Goal: Transaction & Acquisition: Book appointment/travel/reservation

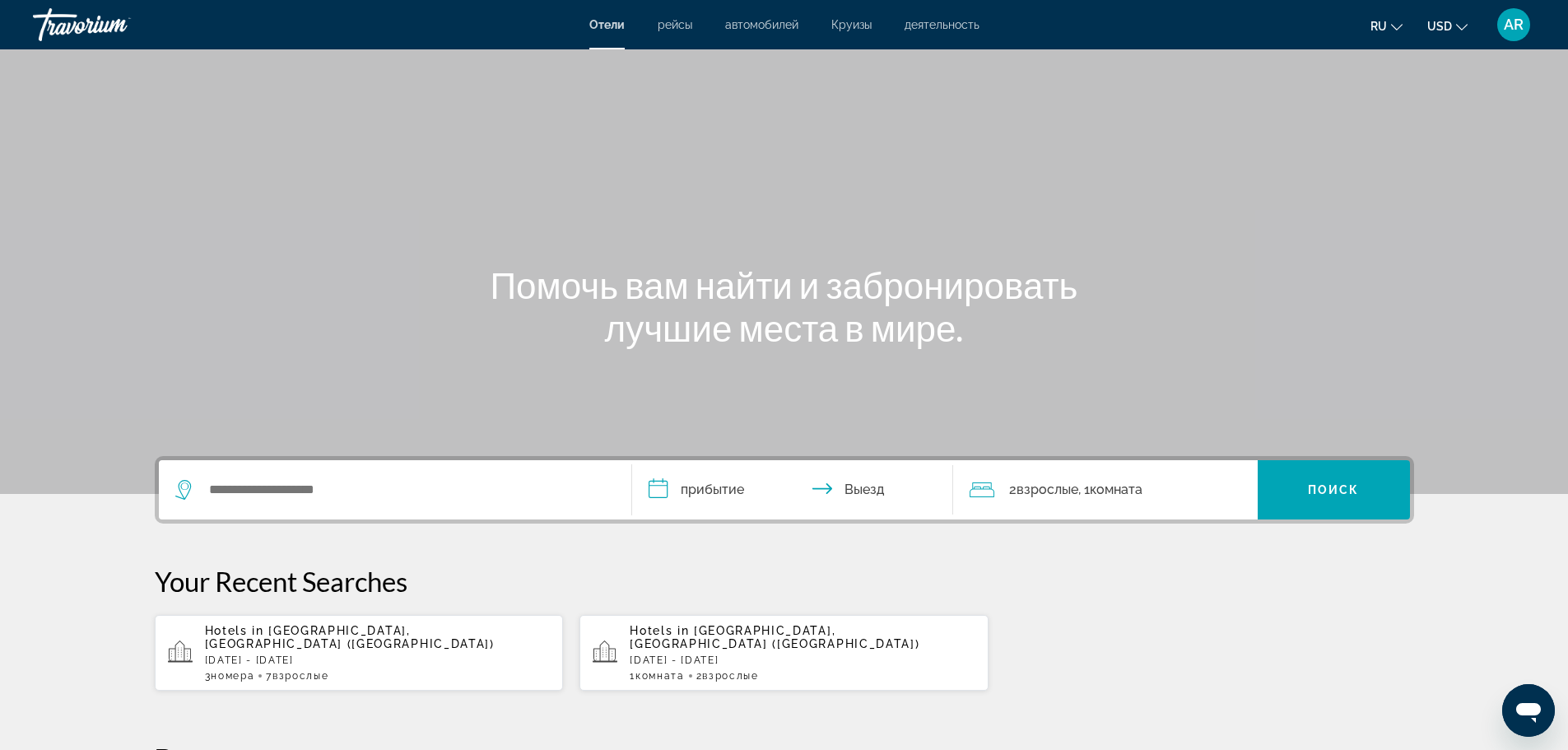
click at [374, 655] on div "Hotels in [GEOGRAPHIC_DATA], [GEOGRAPHIC_DATA] ([GEOGRAPHIC_DATA]) [DATE] - [DA…" at bounding box center [378, 653] width 346 height 58
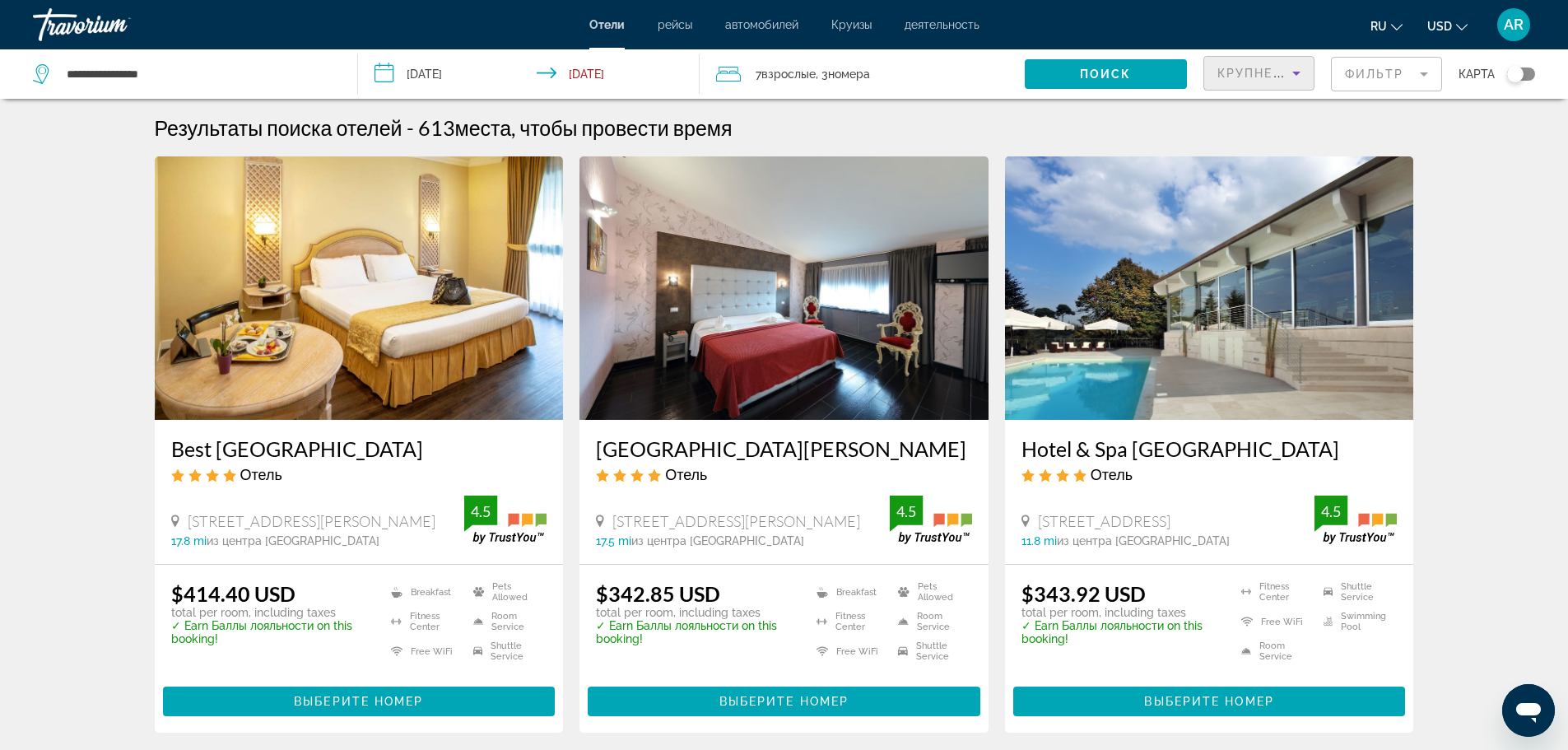
click at [1288, 71] on icon "Sort by" at bounding box center [1296, 73] width 20 height 20
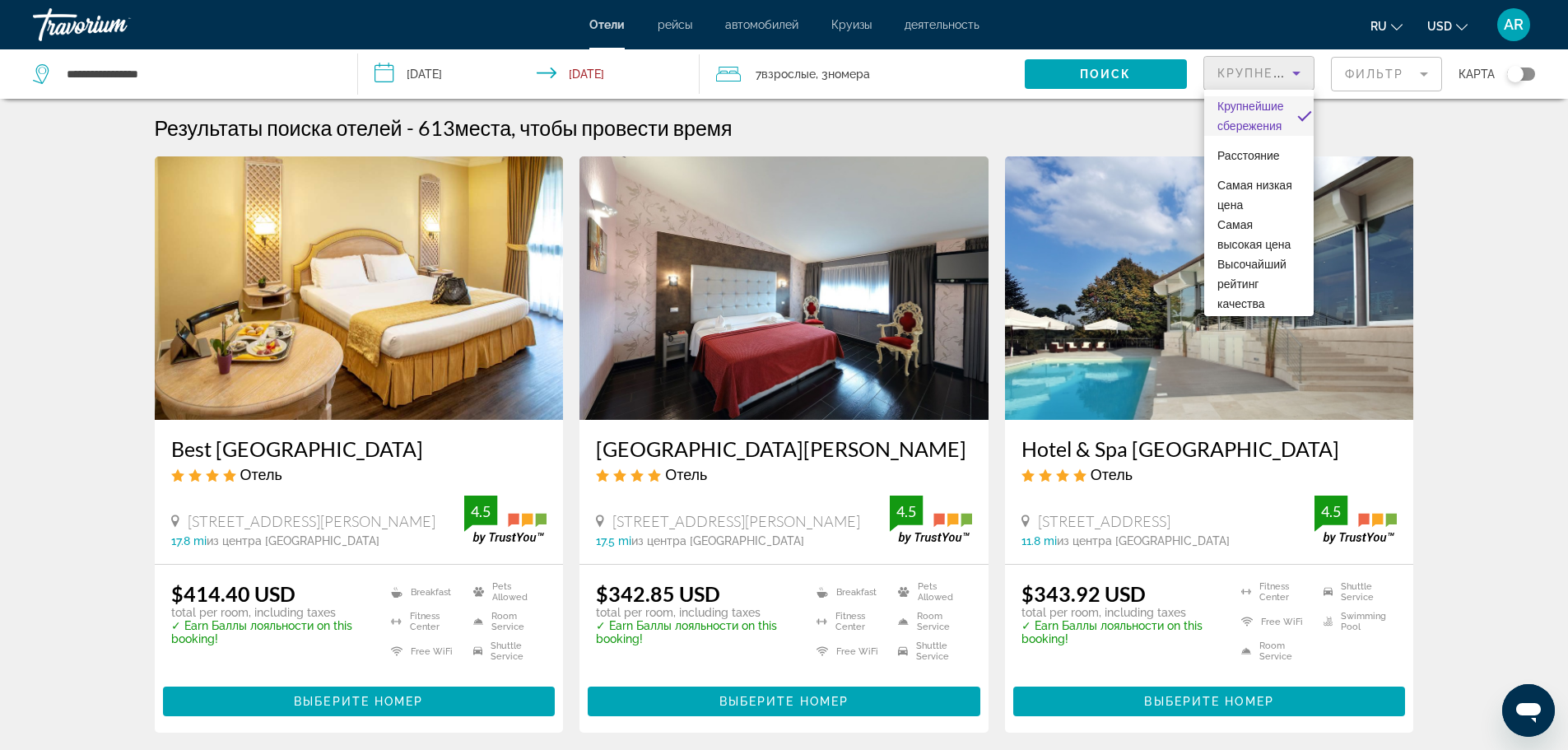
click at [1361, 74] on div at bounding box center [784, 375] width 1568 height 750
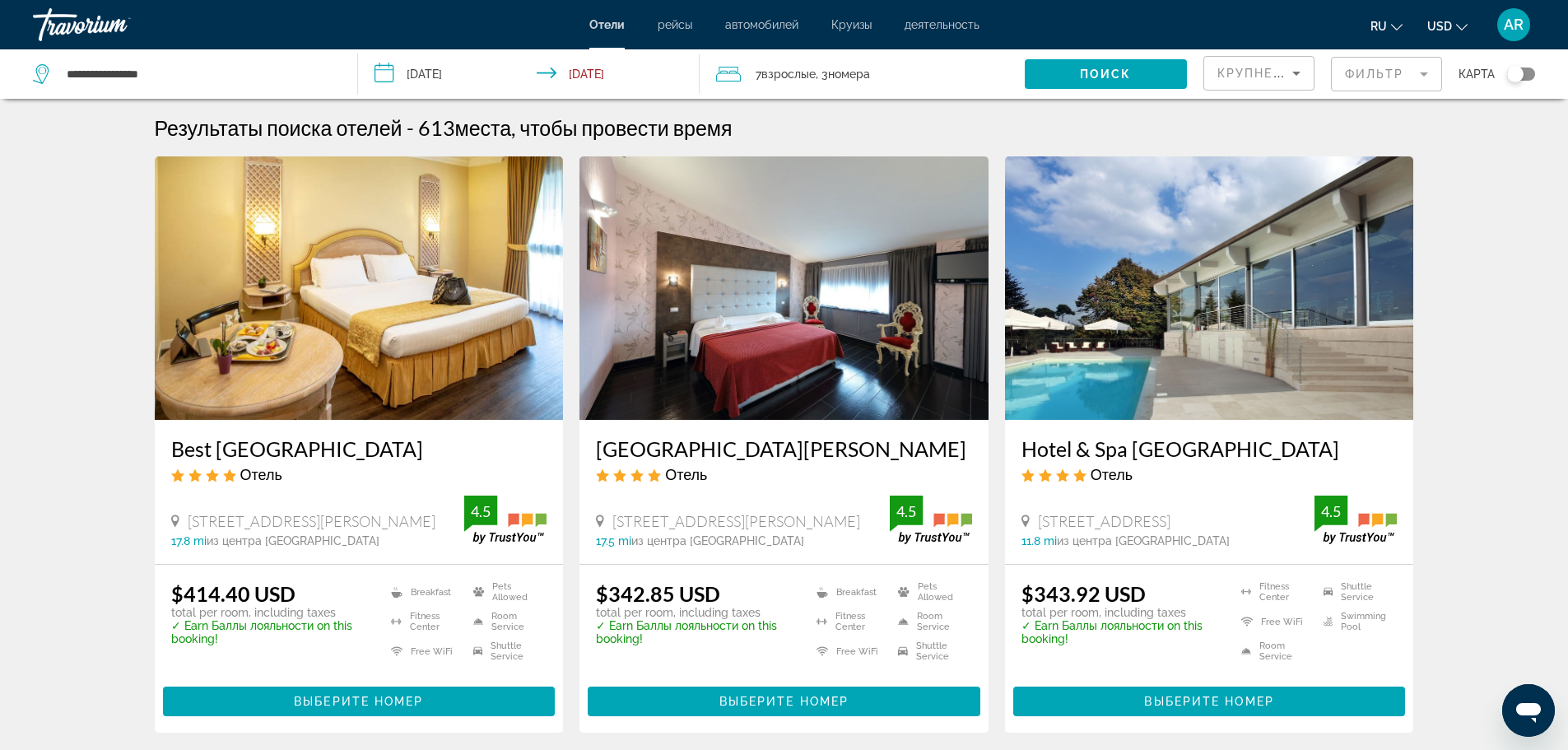
click at [1427, 75] on mat-form-field "Фильтр" at bounding box center [1386, 74] width 111 height 34
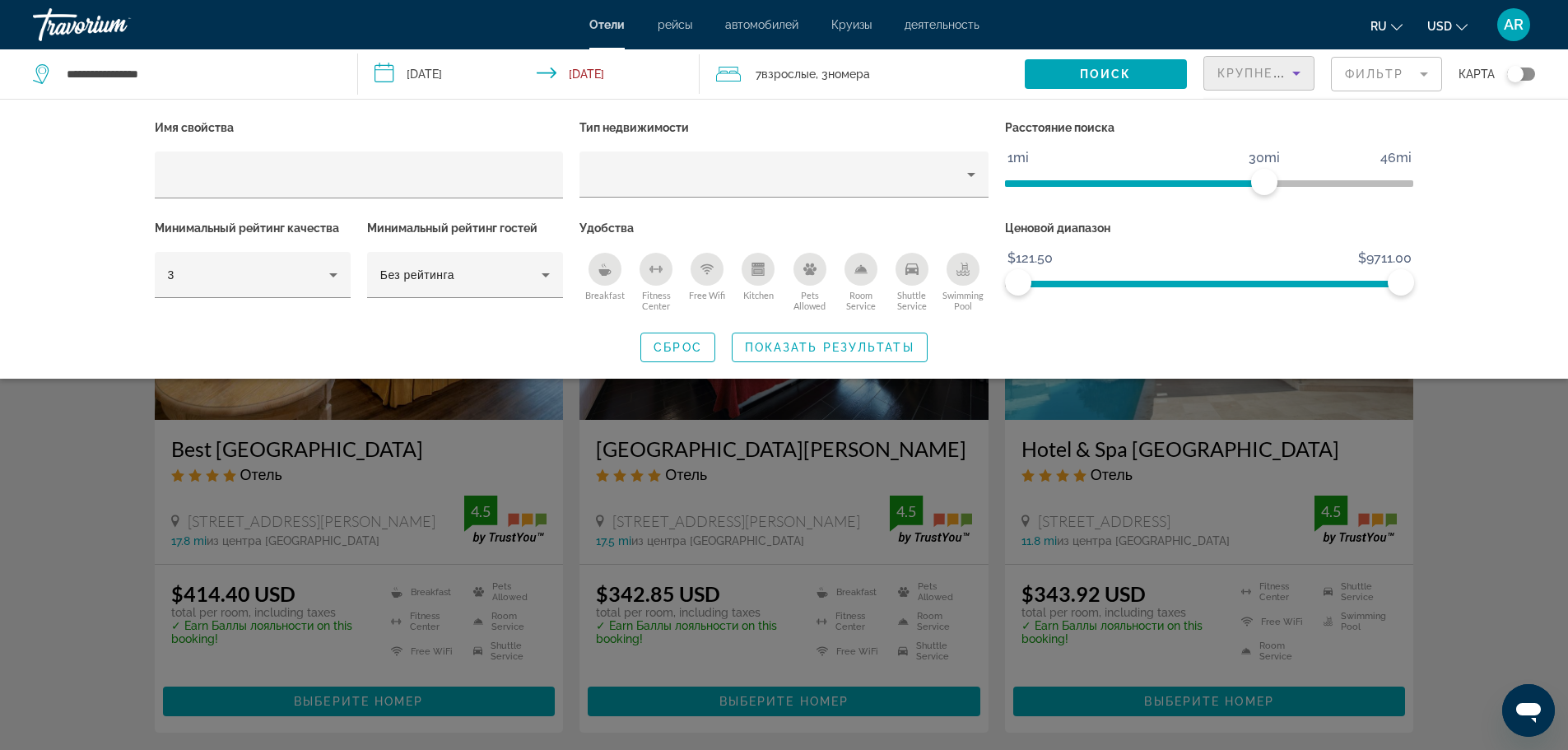
click at [1287, 70] on icon "Sort by" at bounding box center [1296, 73] width 20 height 20
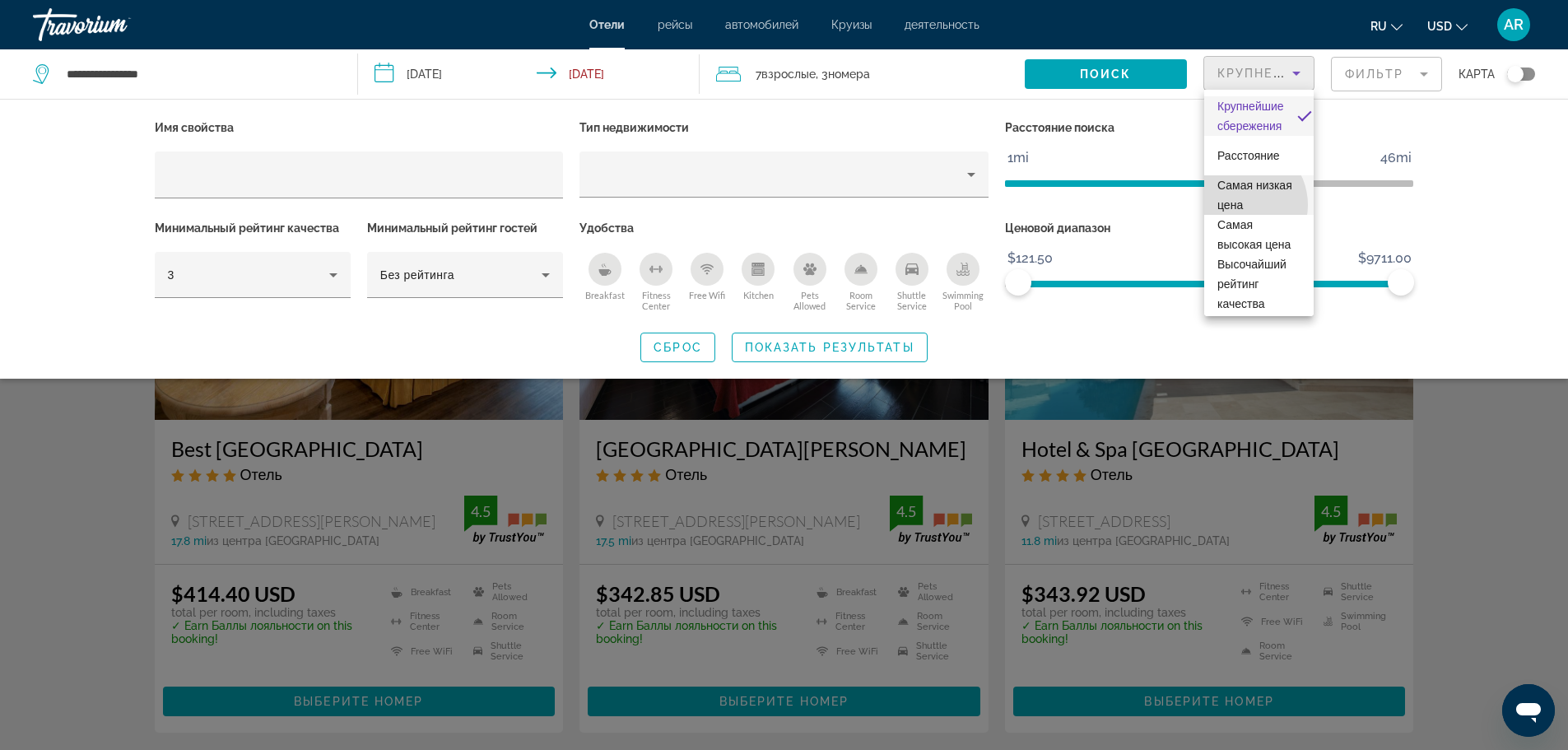
click at [1238, 205] on span "Самая низкая цена" at bounding box center [1255, 195] width 75 height 33
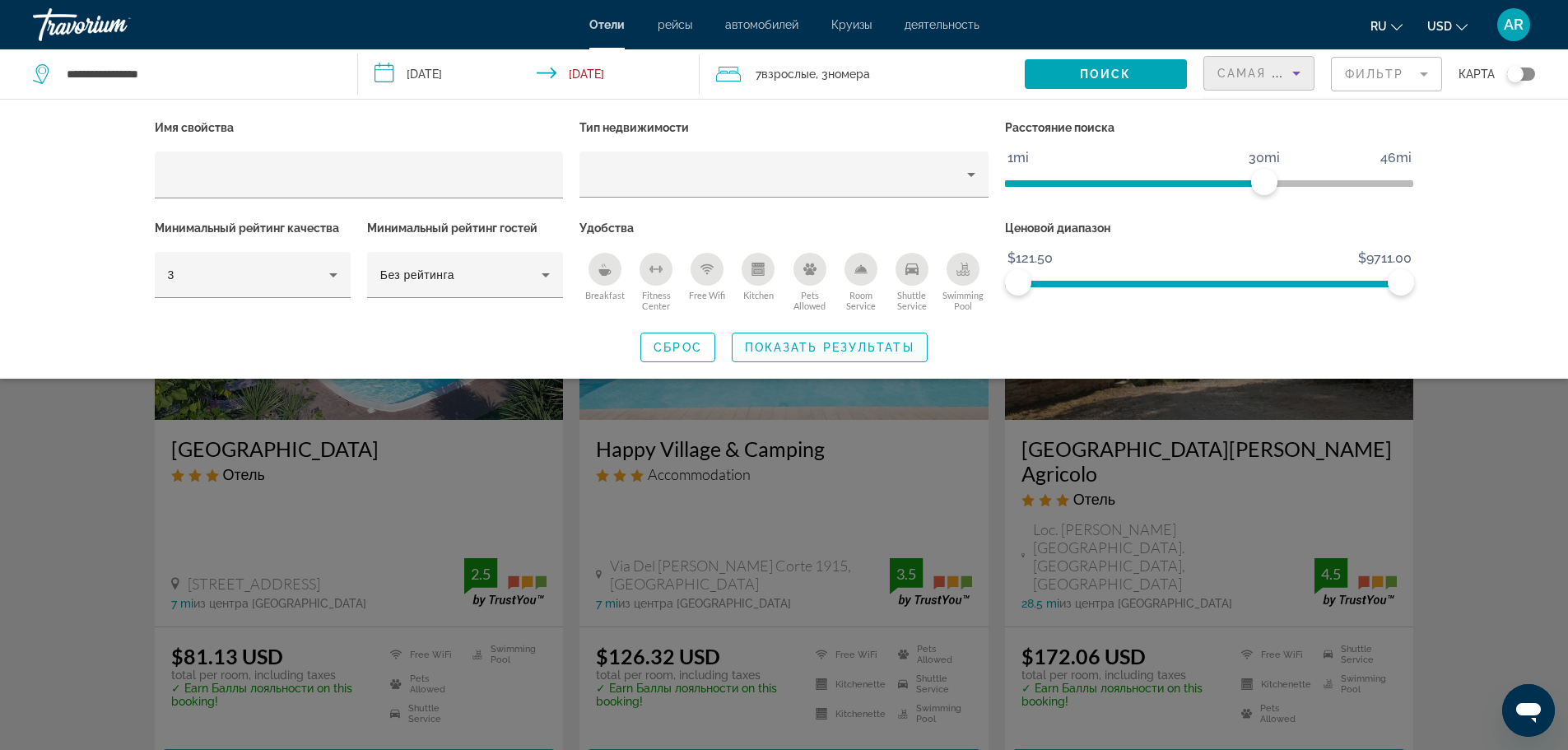
click at [874, 347] on span "Показать результаты" at bounding box center [829, 347] width 169 height 14
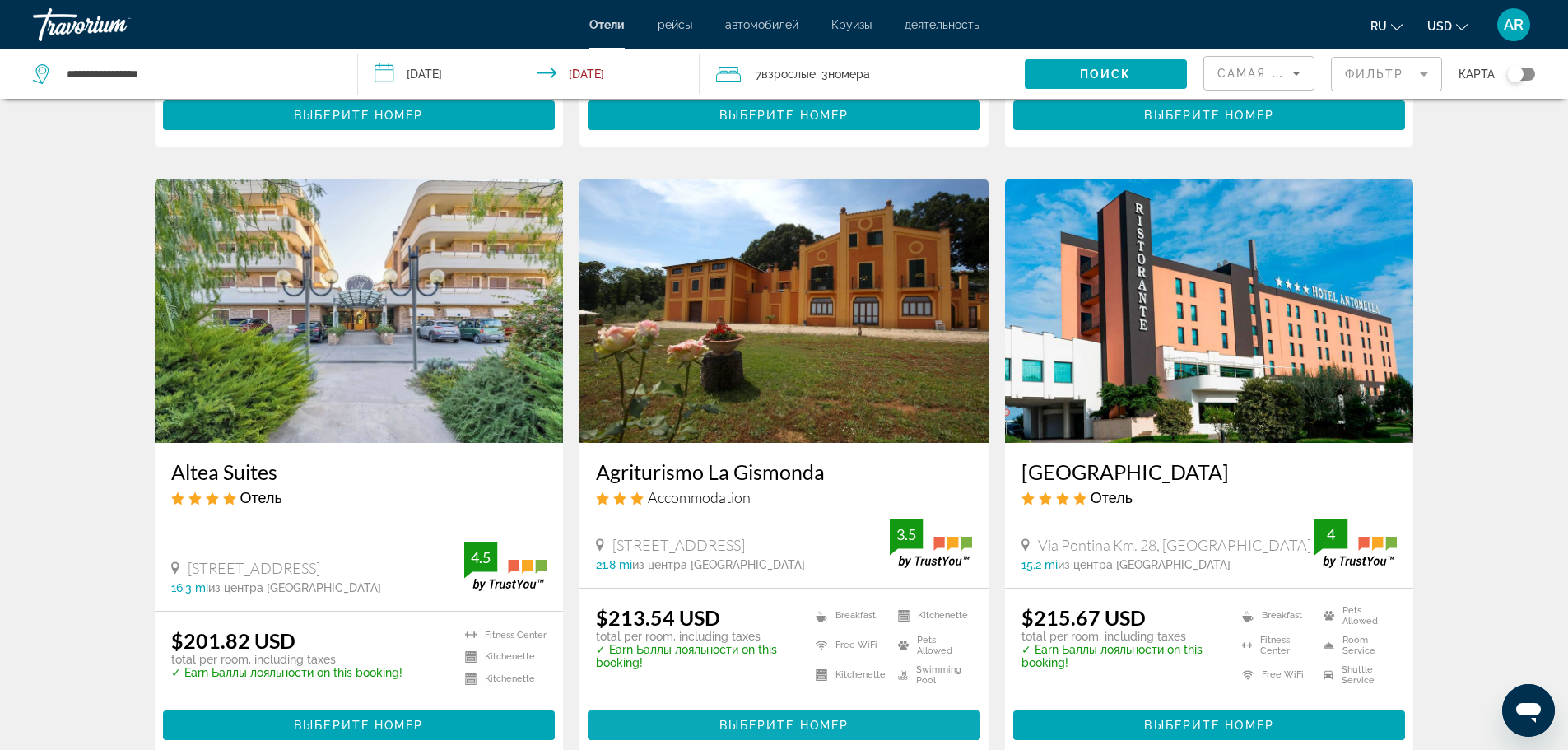
scroll to position [1976, 0]
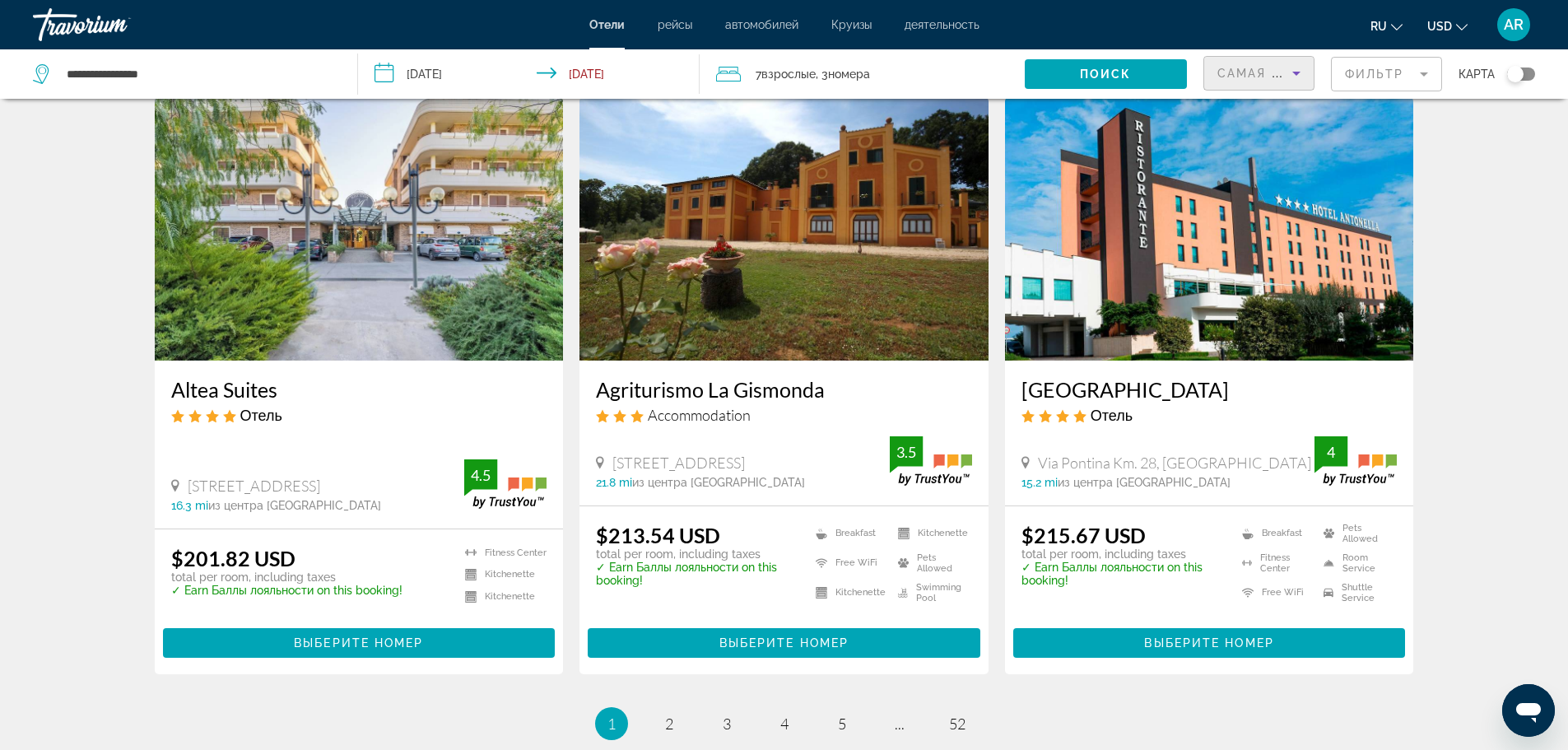
click at [1301, 72] on icon "Sort by" at bounding box center [1295, 73] width 8 height 5
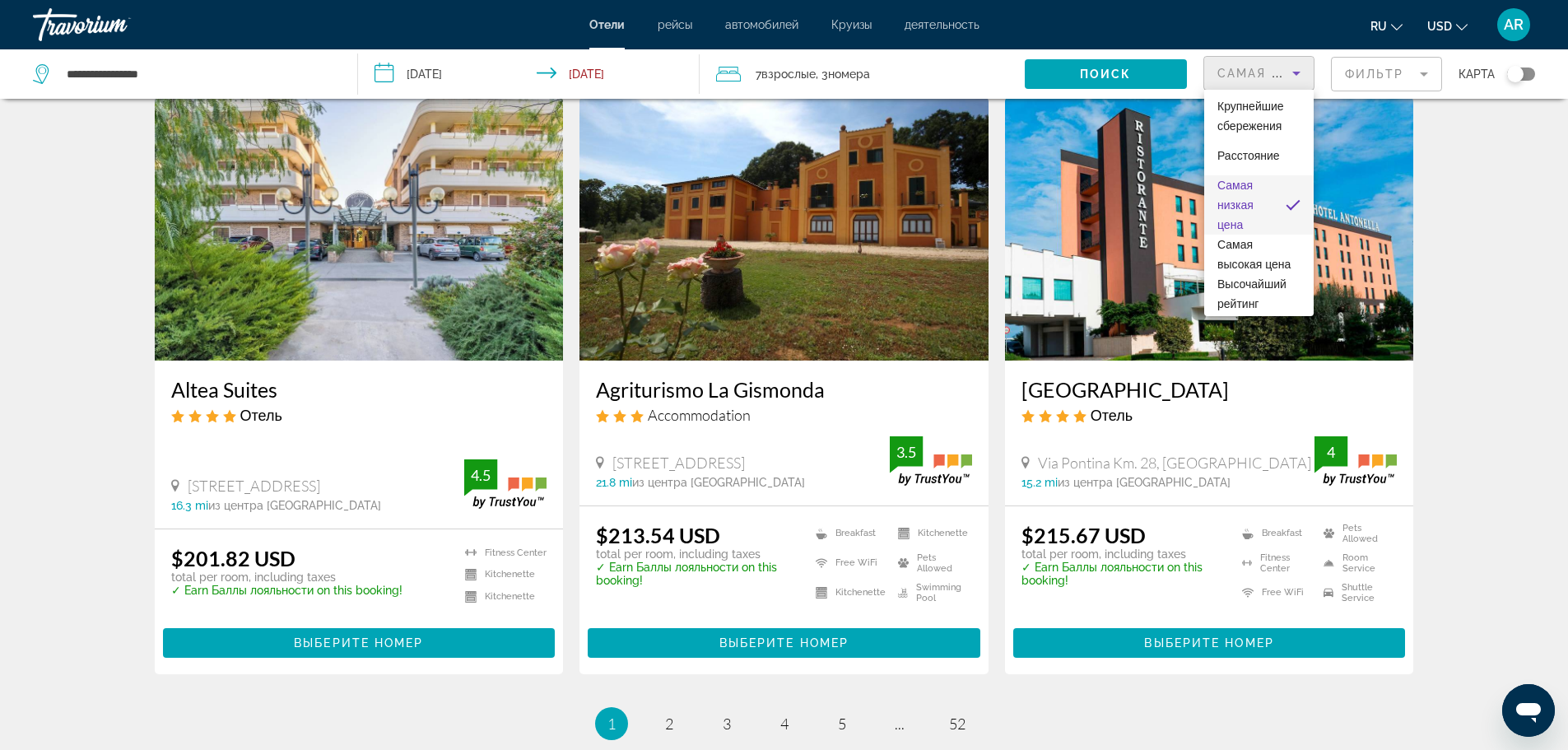
click at [669, 661] on div at bounding box center [784, 375] width 1568 height 750
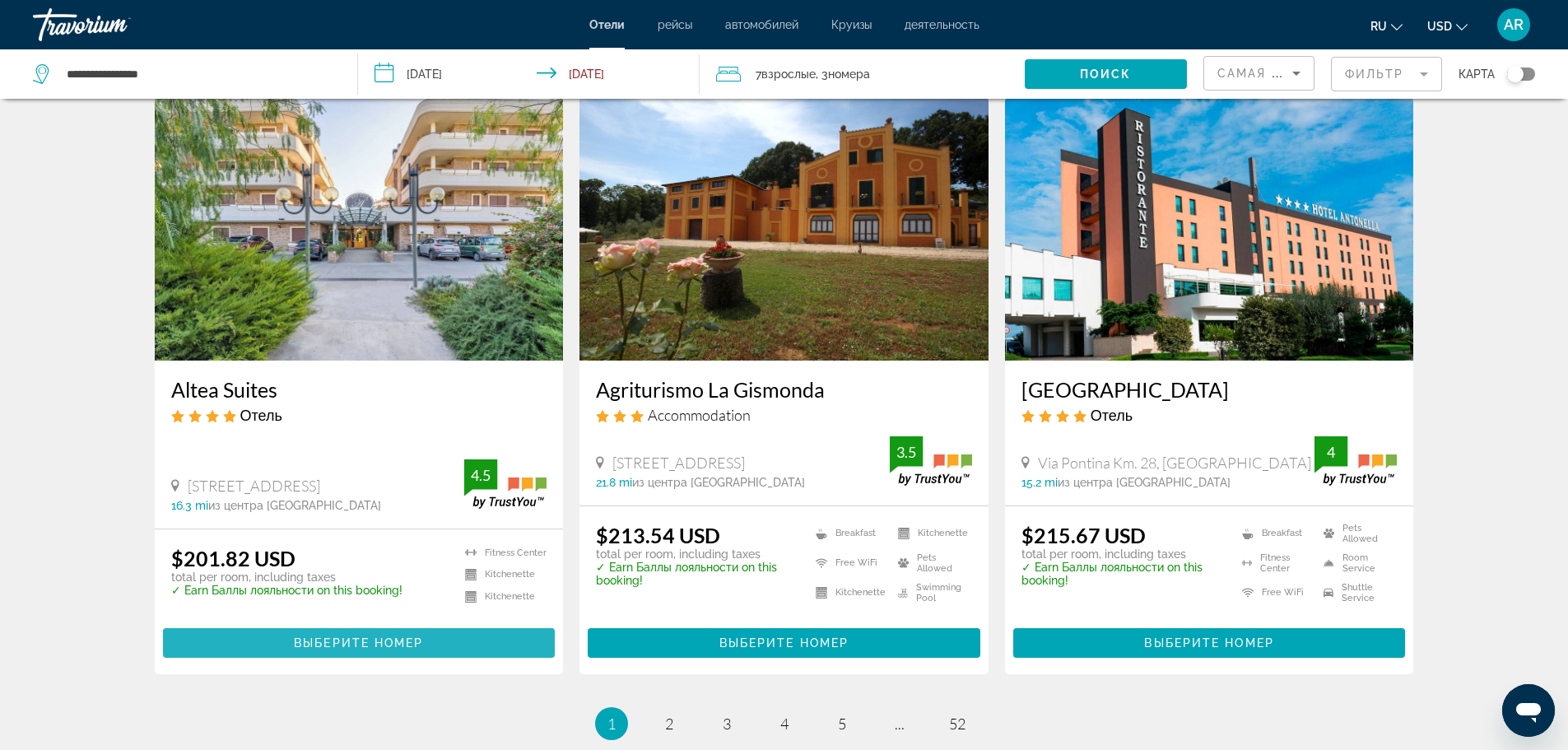
click at [508, 623] on span "Main content" at bounding box center [359, 643] width 392 height 40
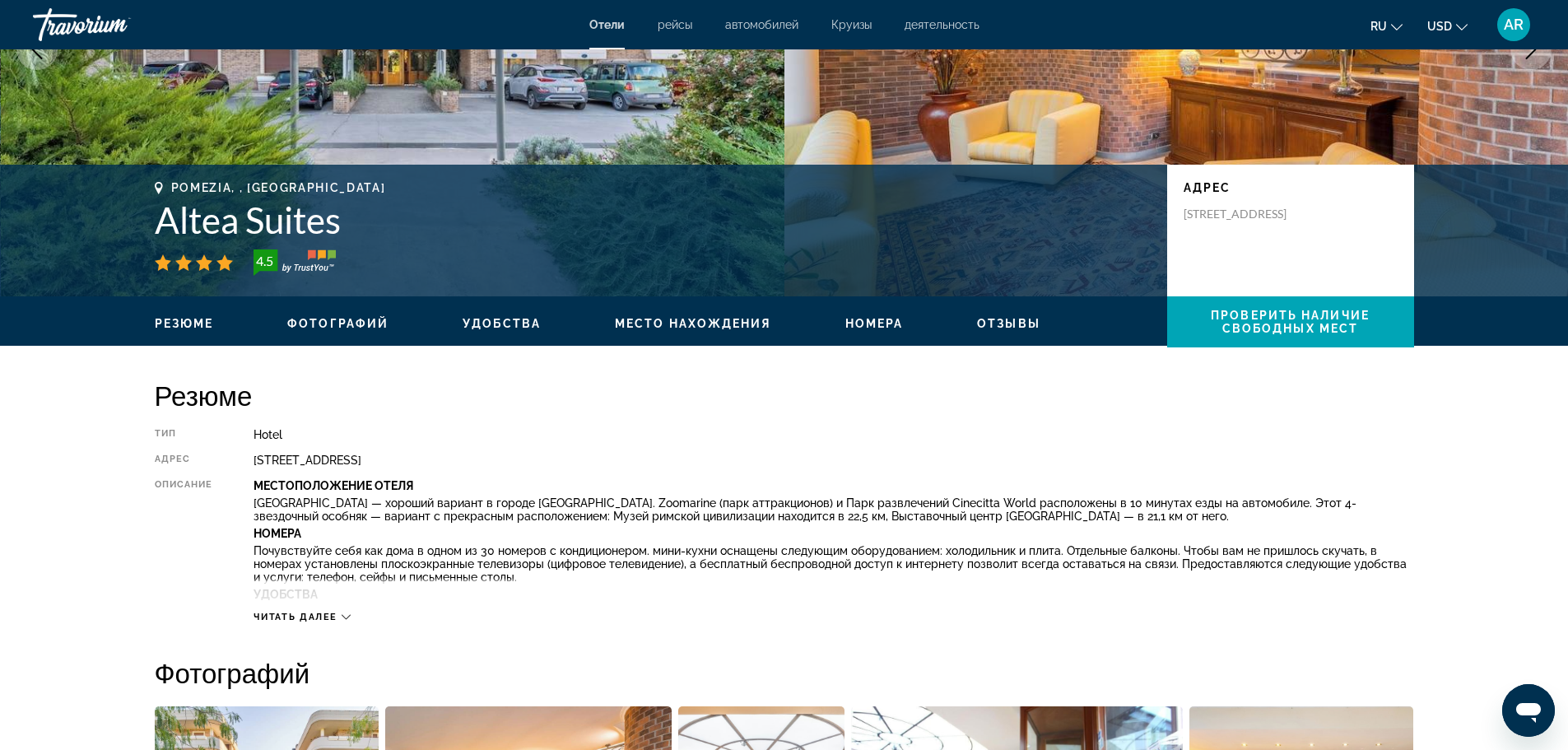
scroll to position [329, 0]
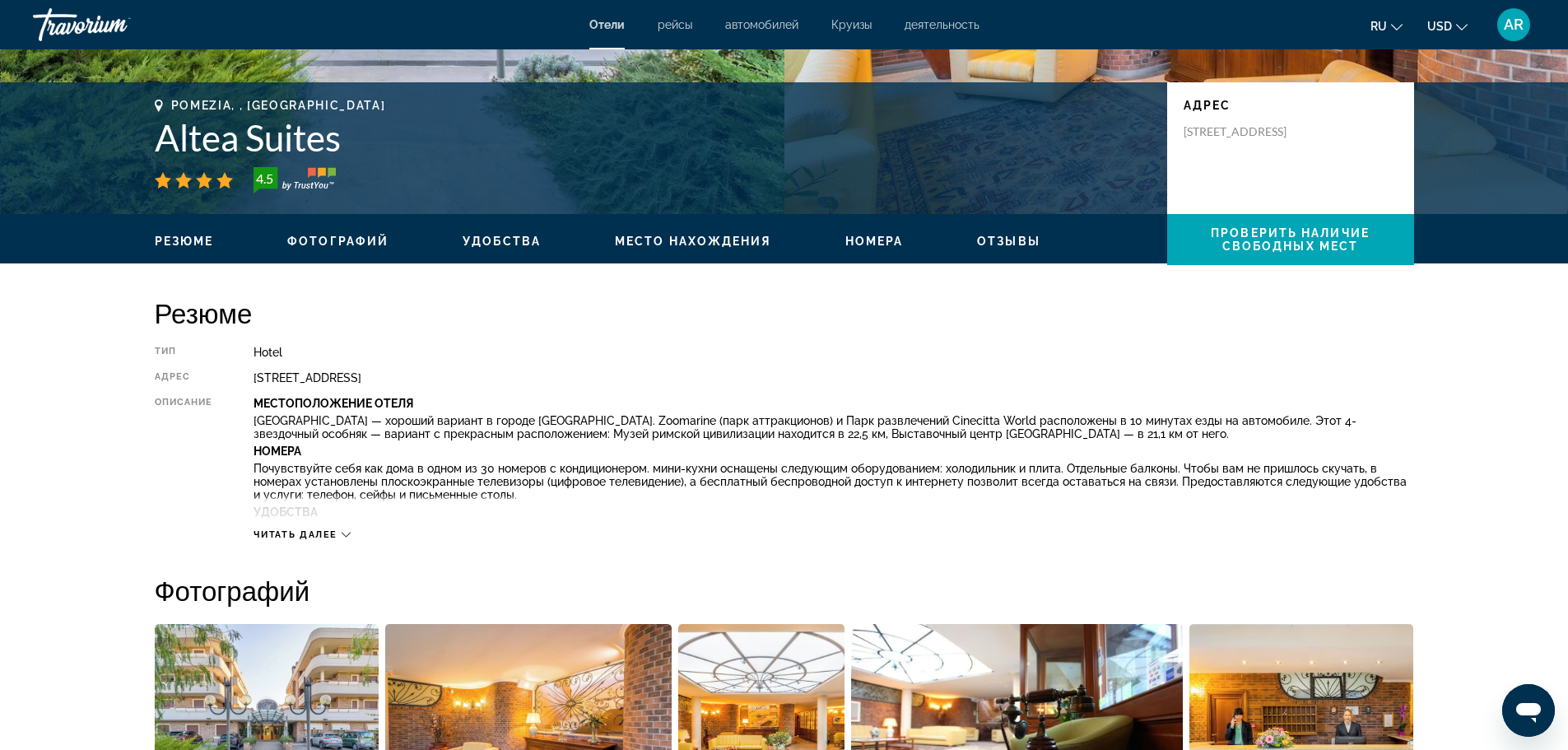
click at [277, 535] on span "Читать далее" at bounding box center [295, 534] width 84 height 11
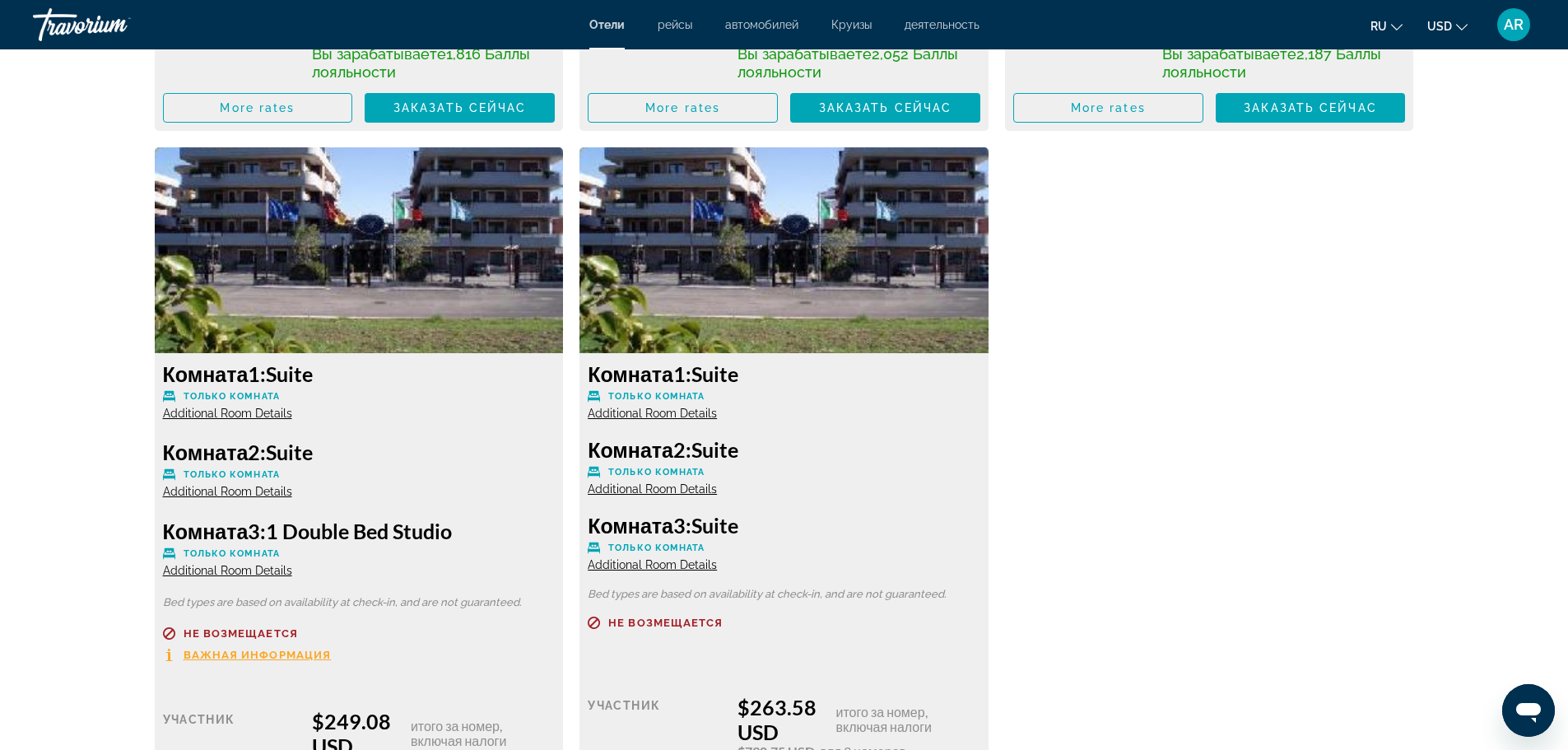
scroll to position [3210, 0]
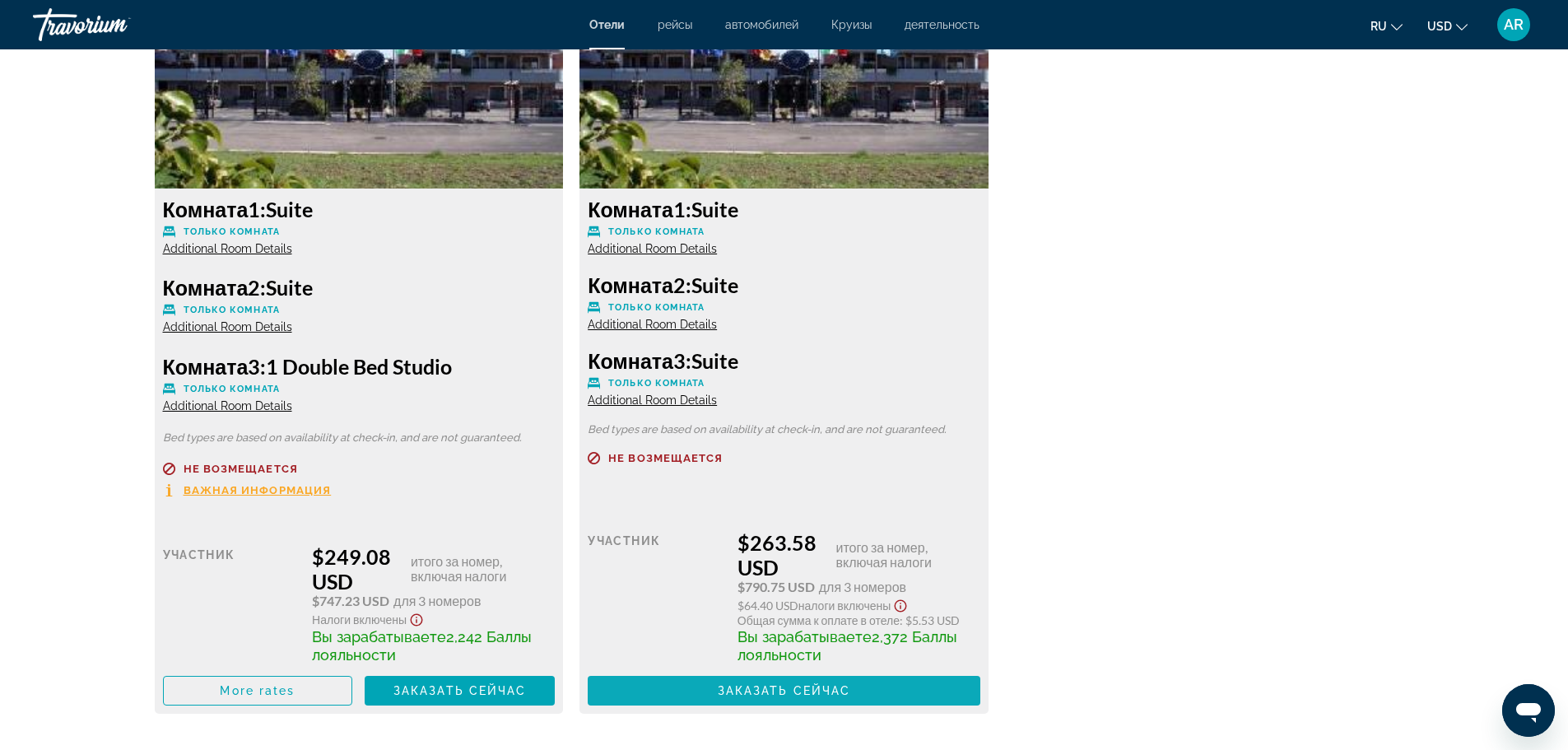
click at [860, 688] on span "Main content" at bounding box center [784, 691] width 392 height 40
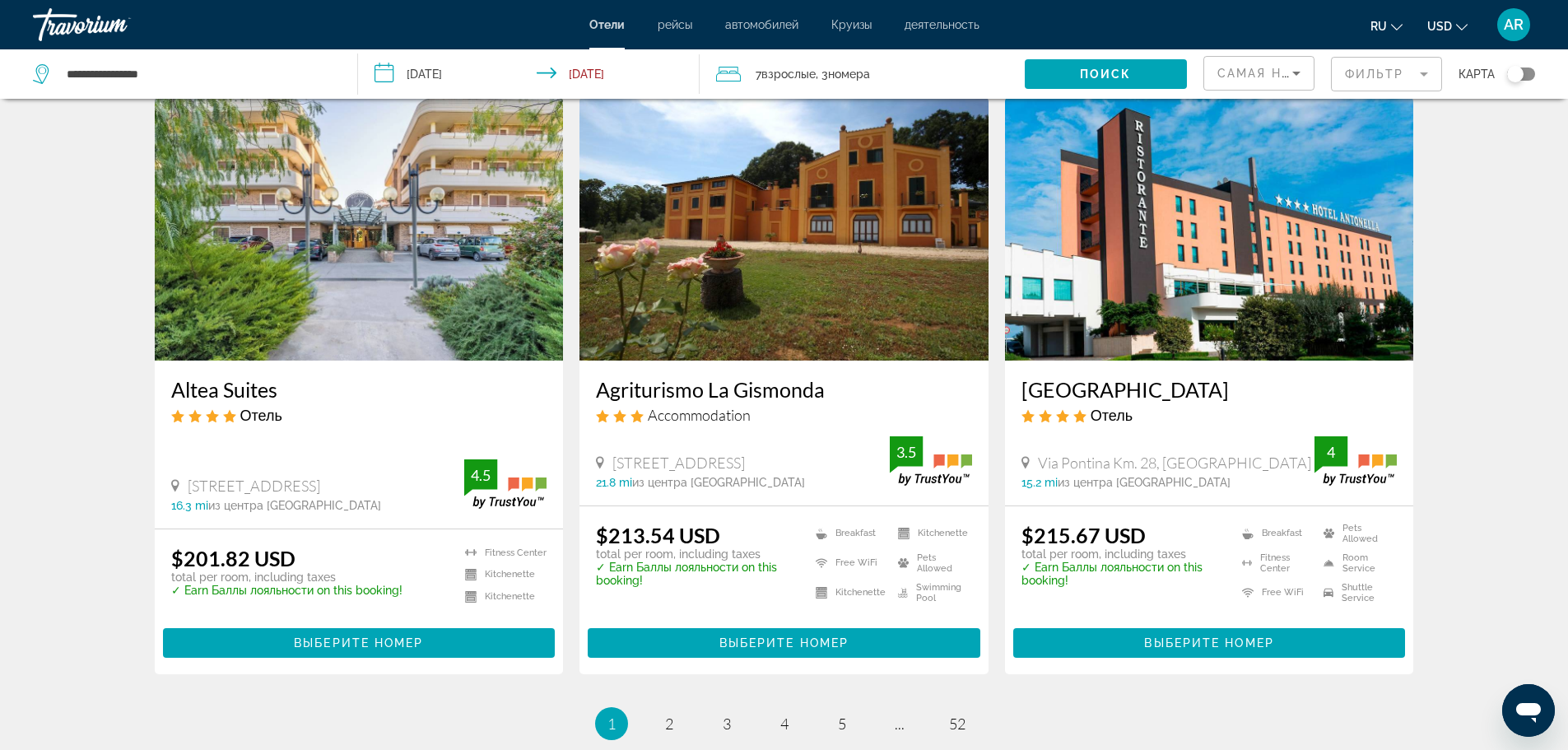
scroll to position [2137, 0]
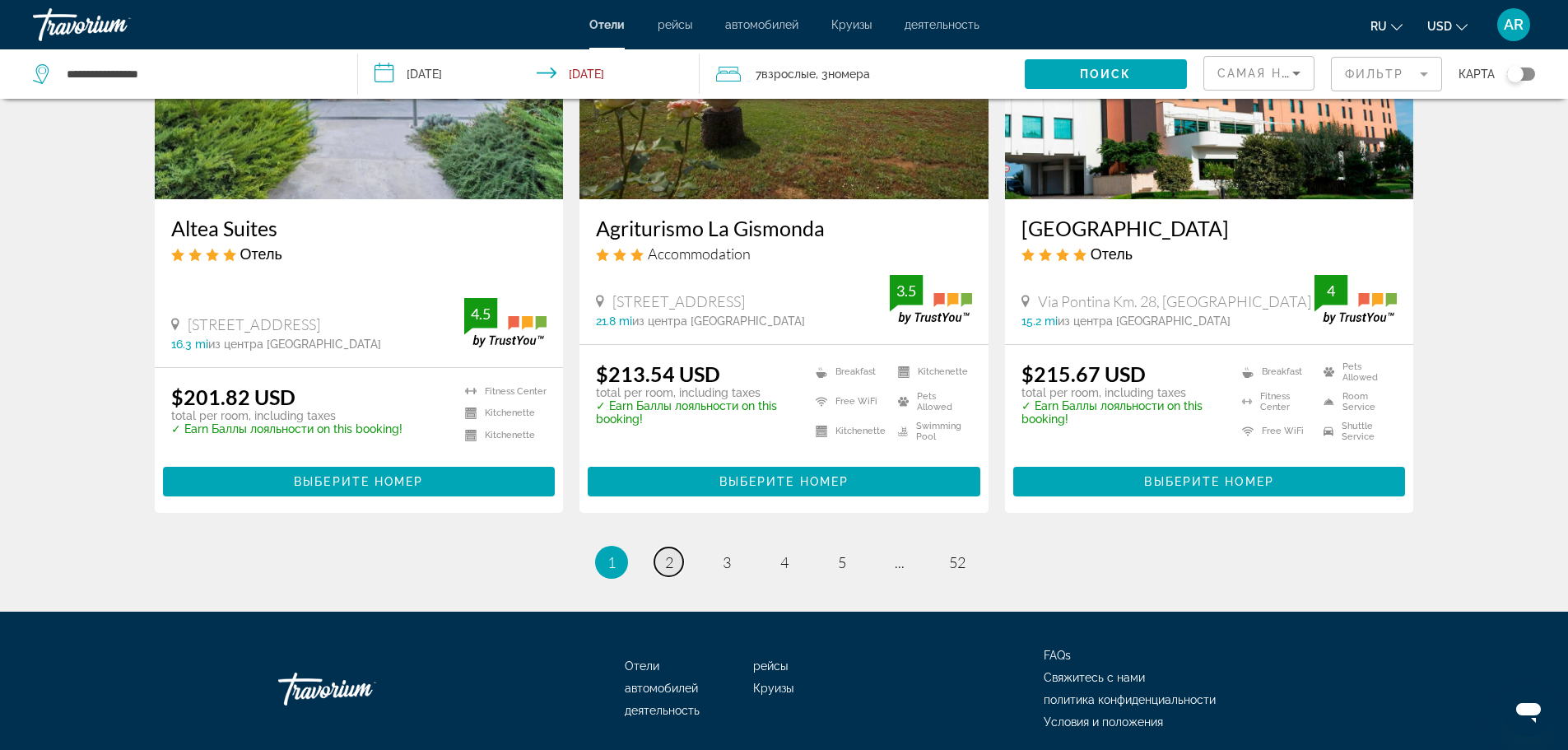
click at [673, 547] on link "page 2" at bounding box center [669, 562] width 29 height 29
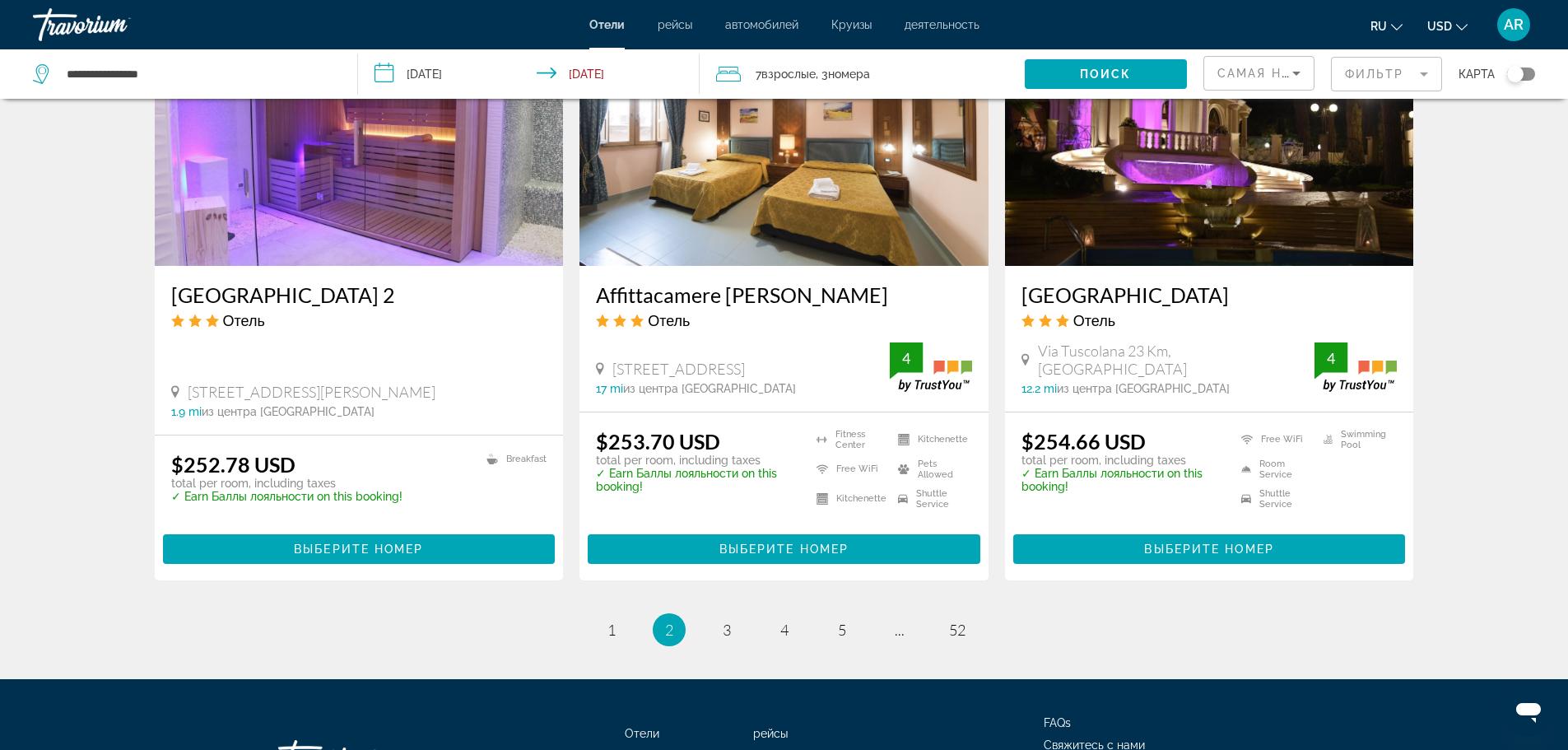
scroll to position [2111, 0]
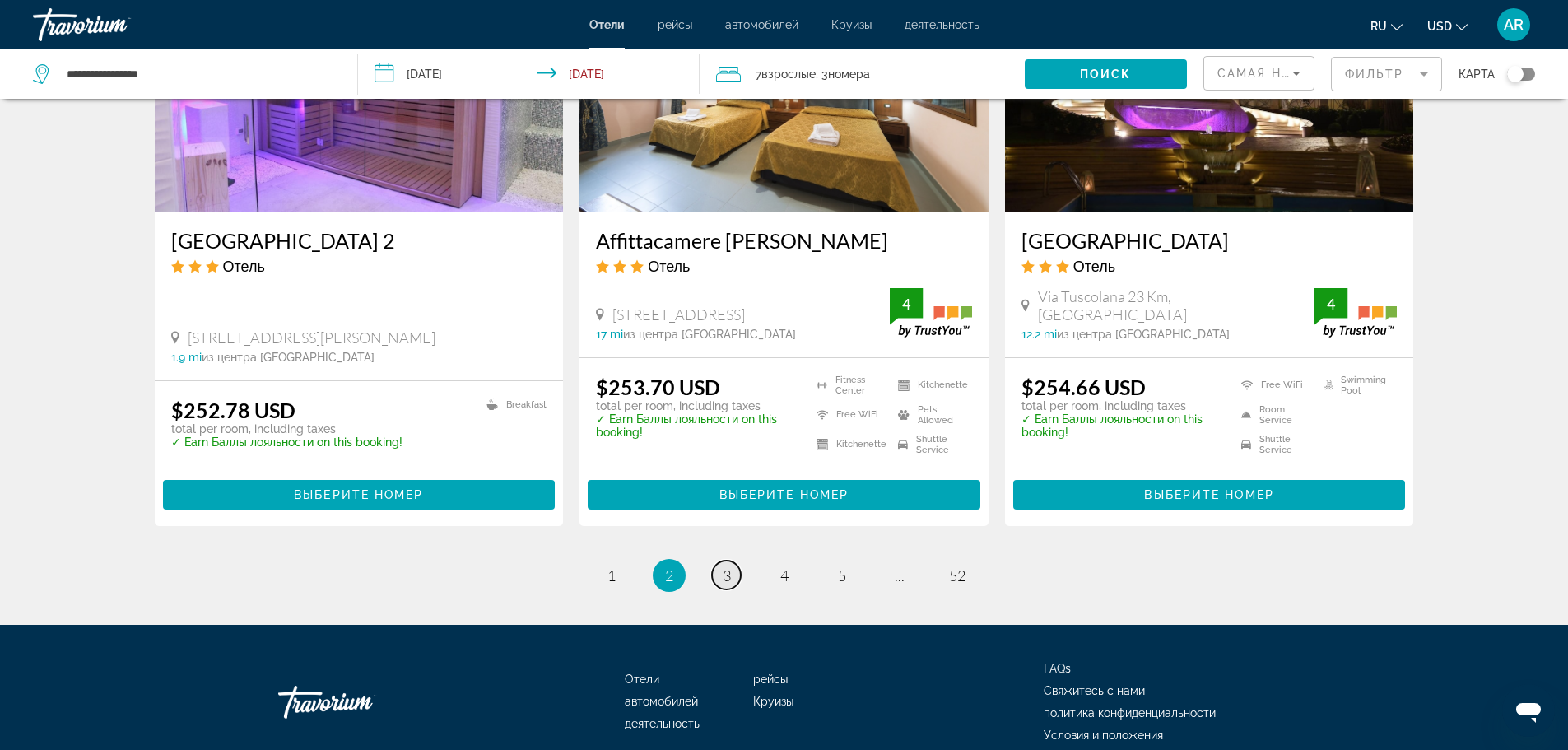
click at [721, 561] on link "page 3" at bounding box center [726, 575] width 29 height 29
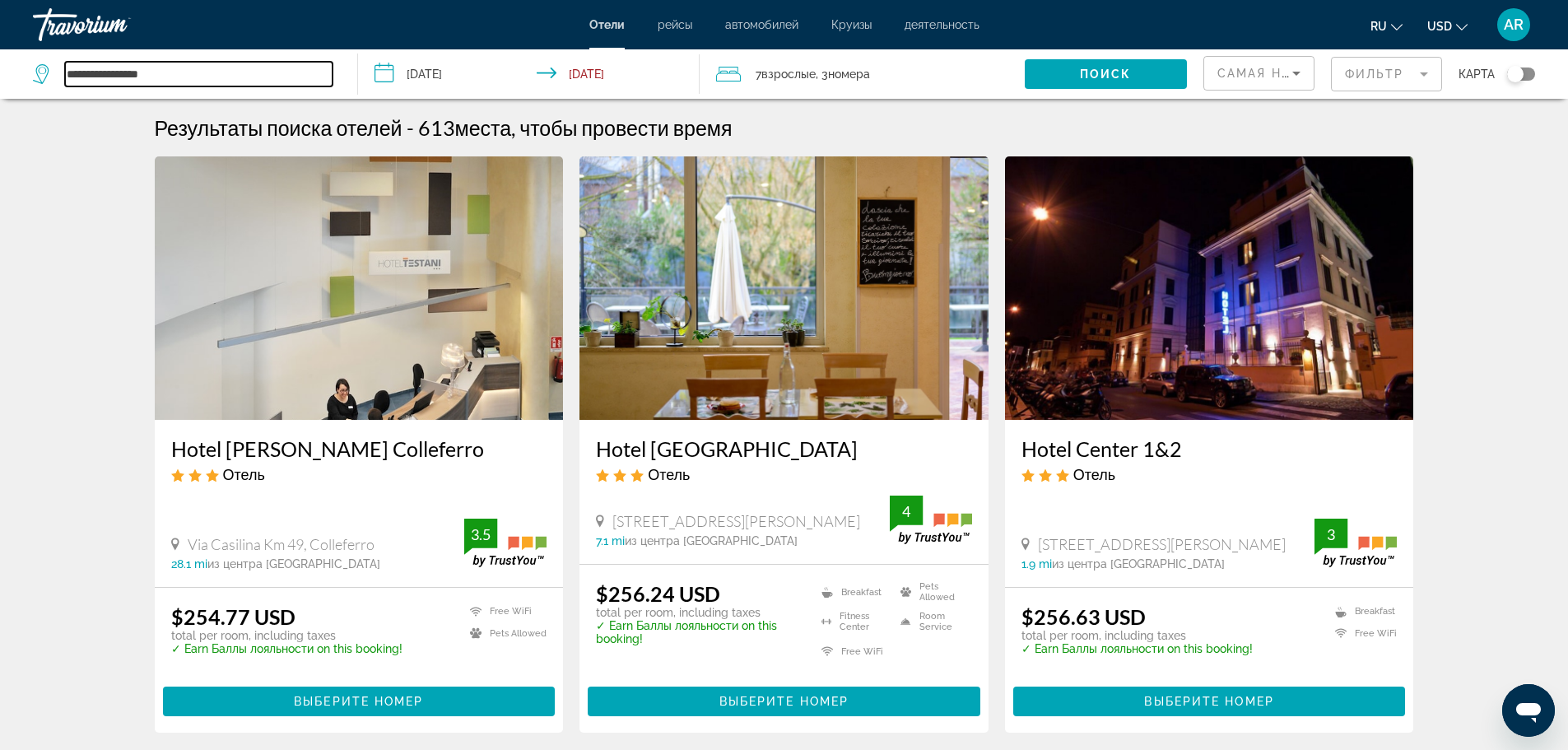
click at [169, 72] on input "**********" at bounding box center [198, 73] width 267 height 24
type input "*"
type input "*****"
click at [382, 71] on input "**********" at bounding box center [532, 77] width 348 height 54
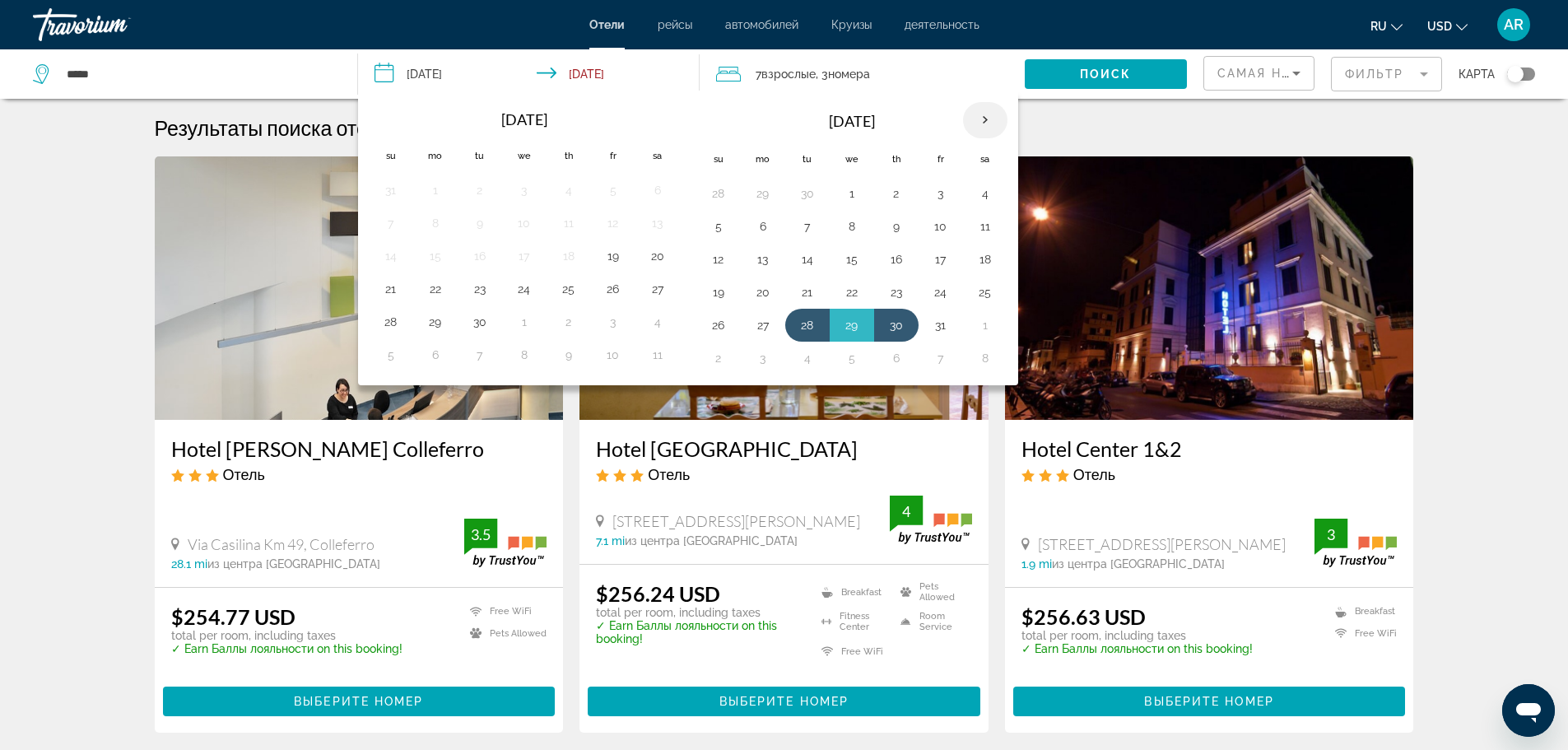
click at [981, 119] on th "Next month" at bounding box center [985, 120] width 44 height 36
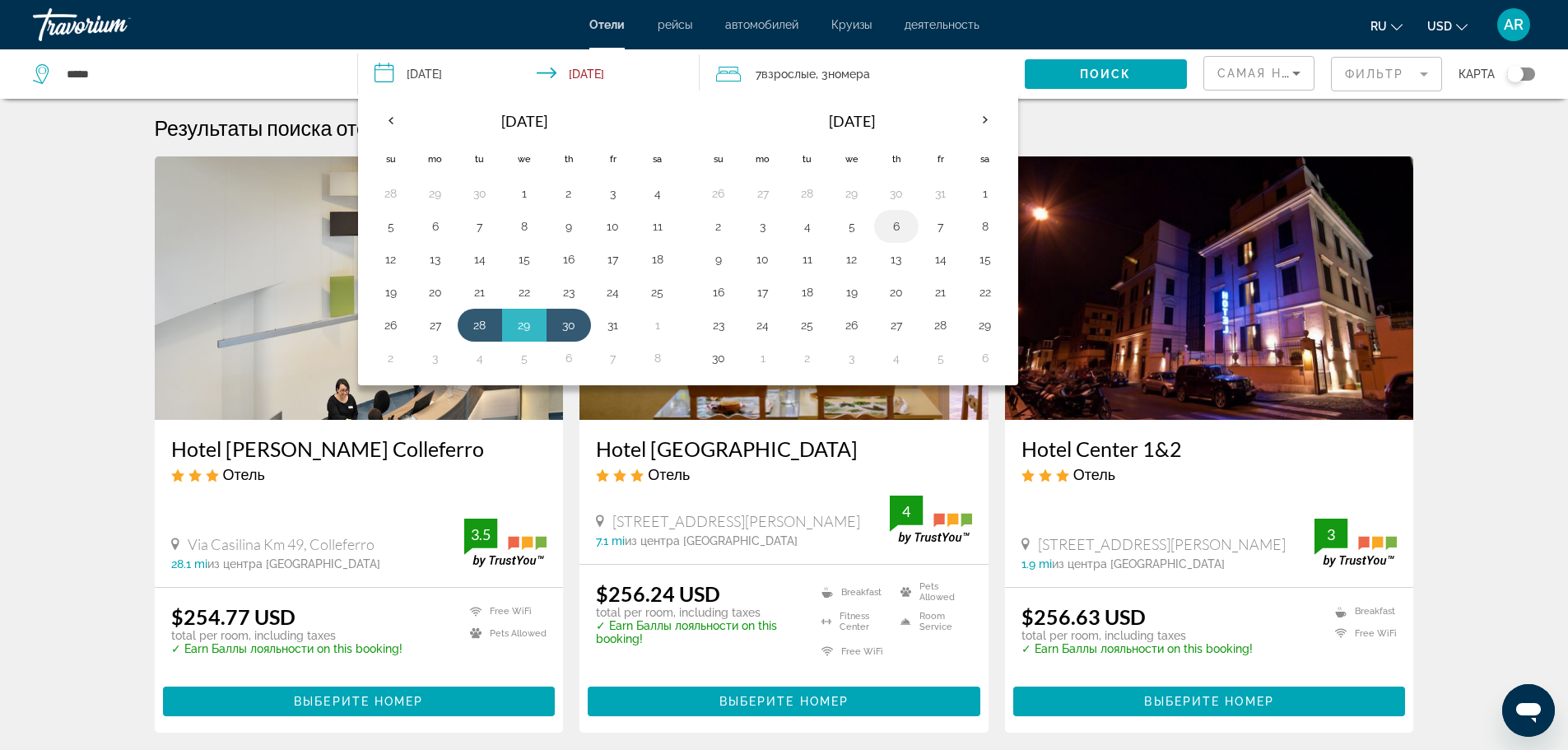
click at [896, 227] on button "6" at bounding box center [896, 226] width 26 height 23
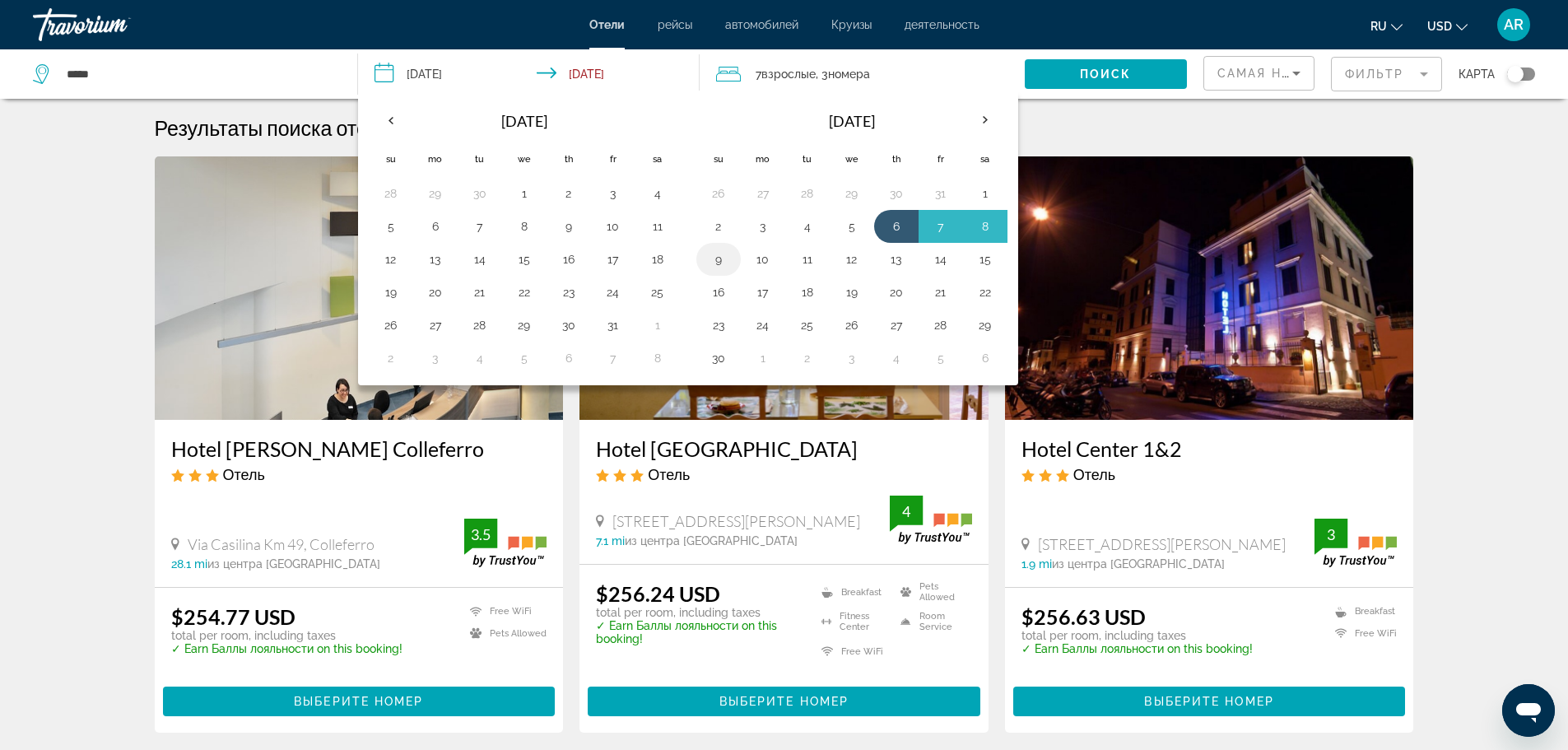
click at [717, 257] on button "9" at bounding box center [718, 258] width 26 height 23
type input "**********"
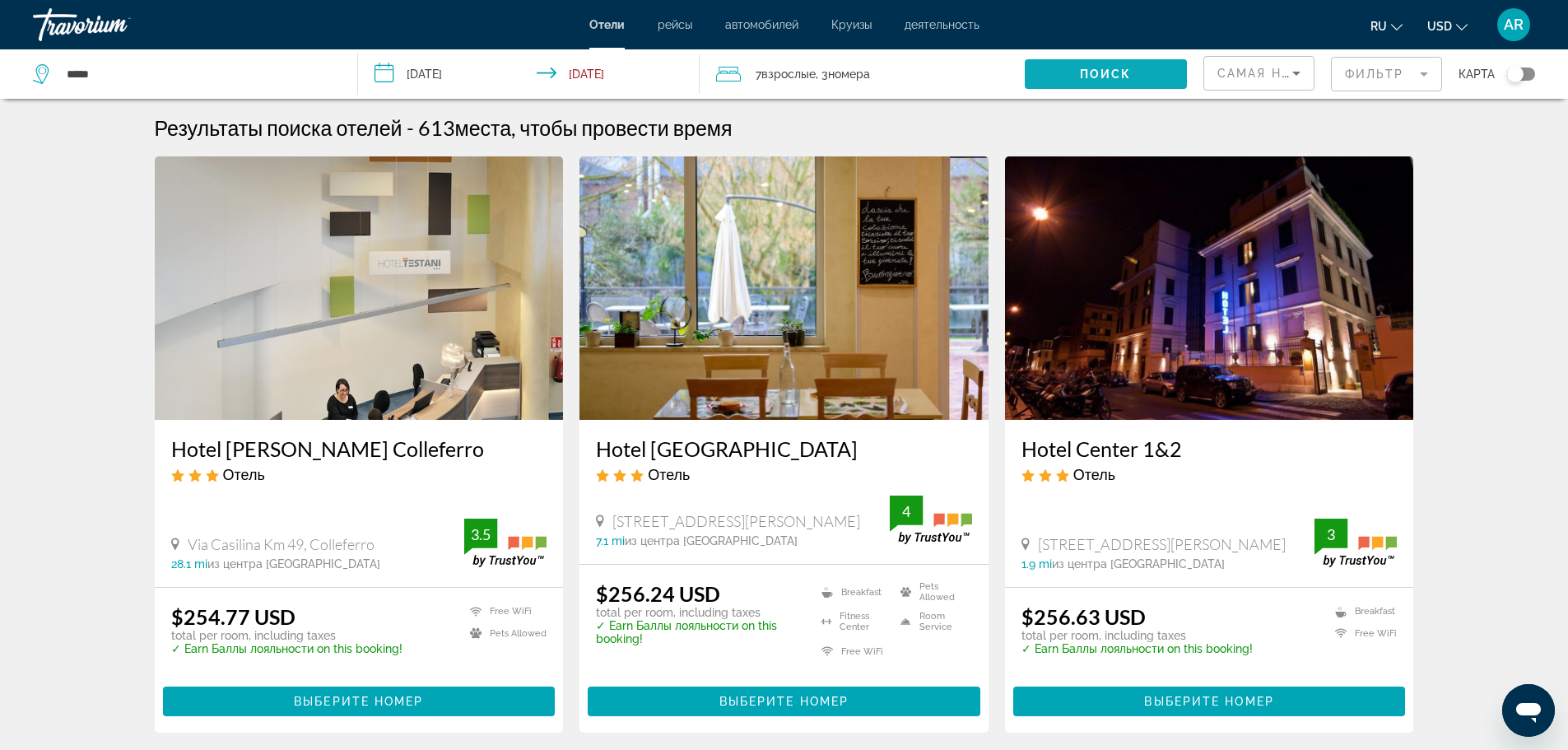
click at [1063, 73] on span "Search widget" at bounding box center [1105, 74] width 162 height 40
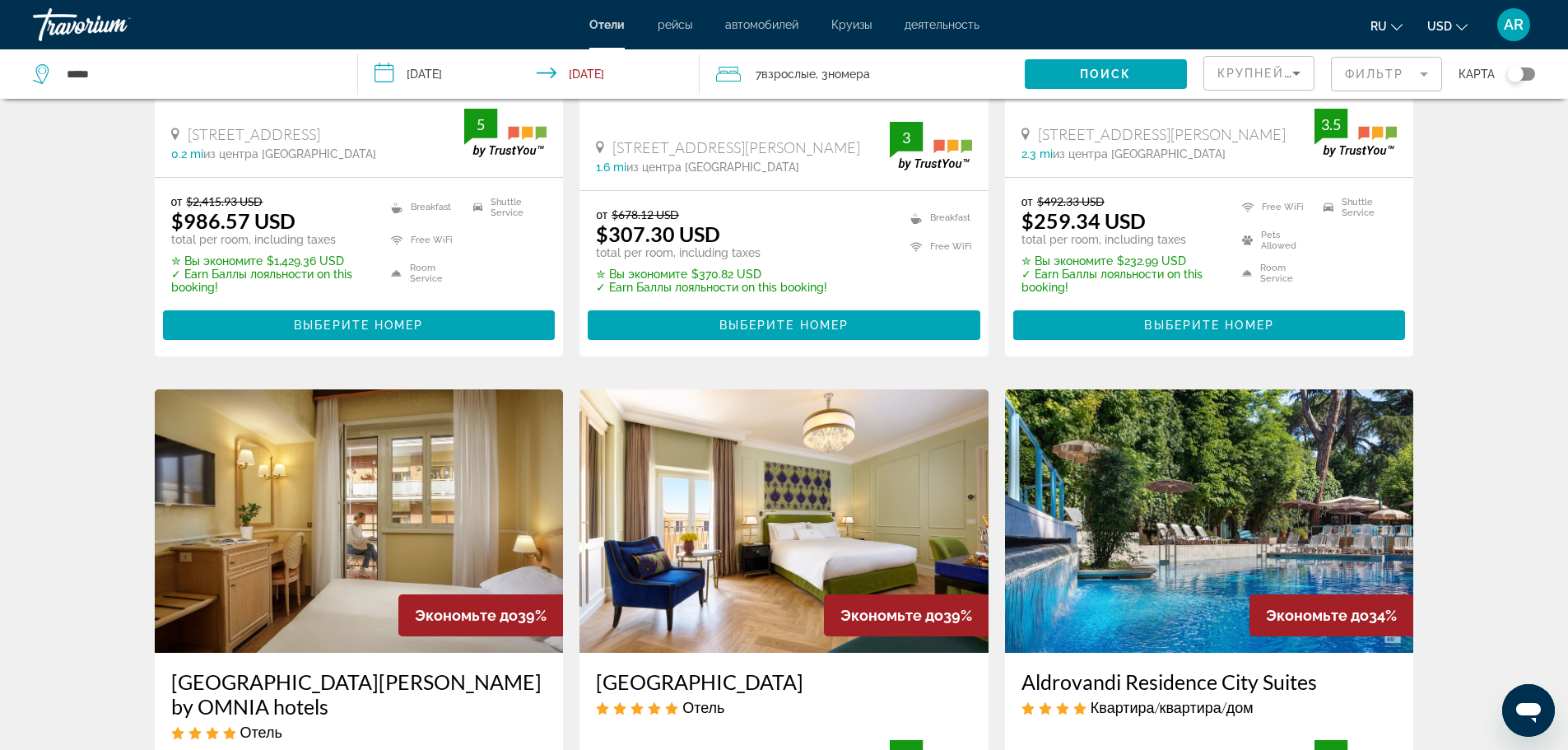
scroll to position [494, 0]
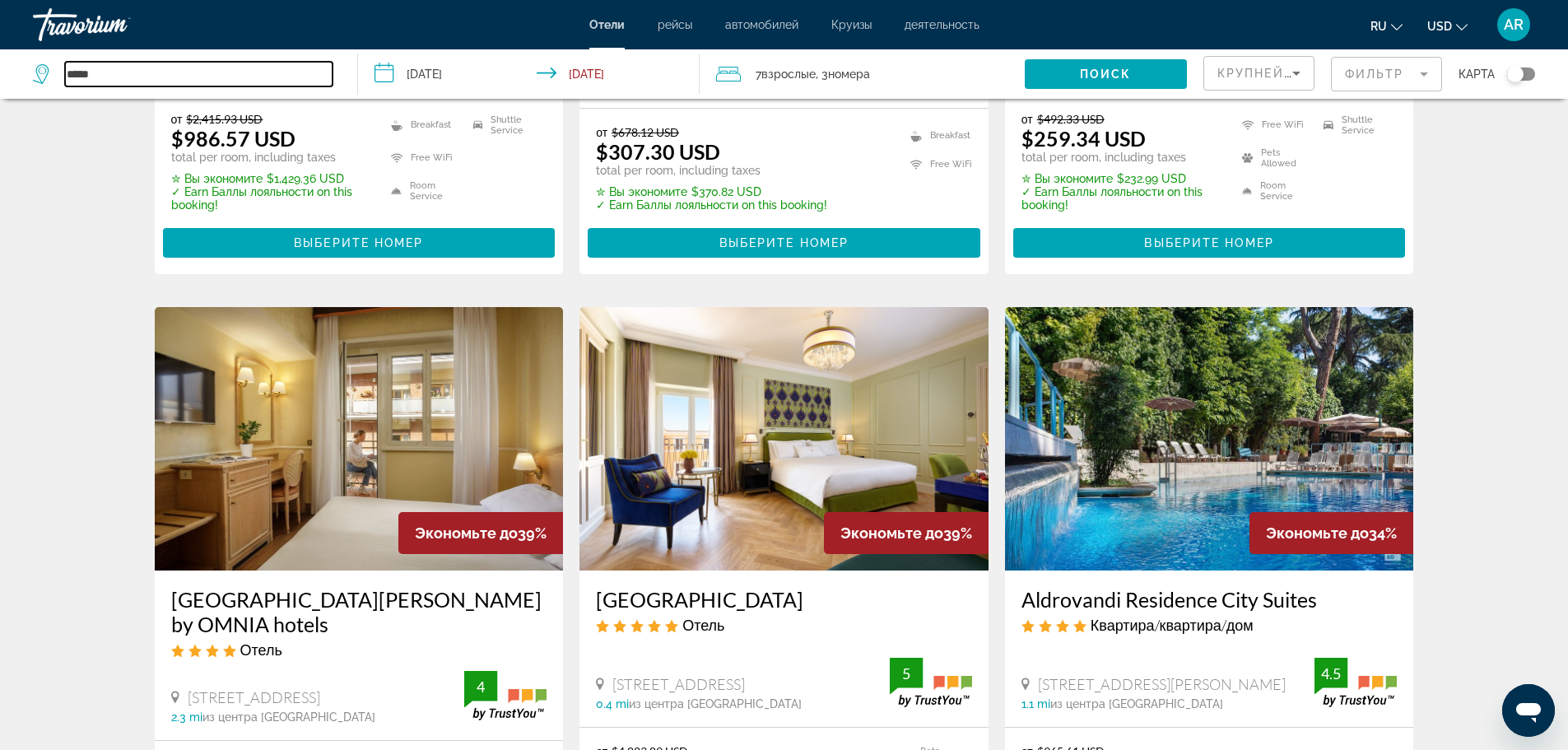
click at [165, 76] on input "*****" at bounding box center [198, 73] width 267 height 24
drag, startPoint x: 165, startPoint y: 76, endPoint x: 45, endPoint y: 76, distance: 120.0
click at [45, 76] on div "*****" at bounding box center [182, 73] width 300 height 24
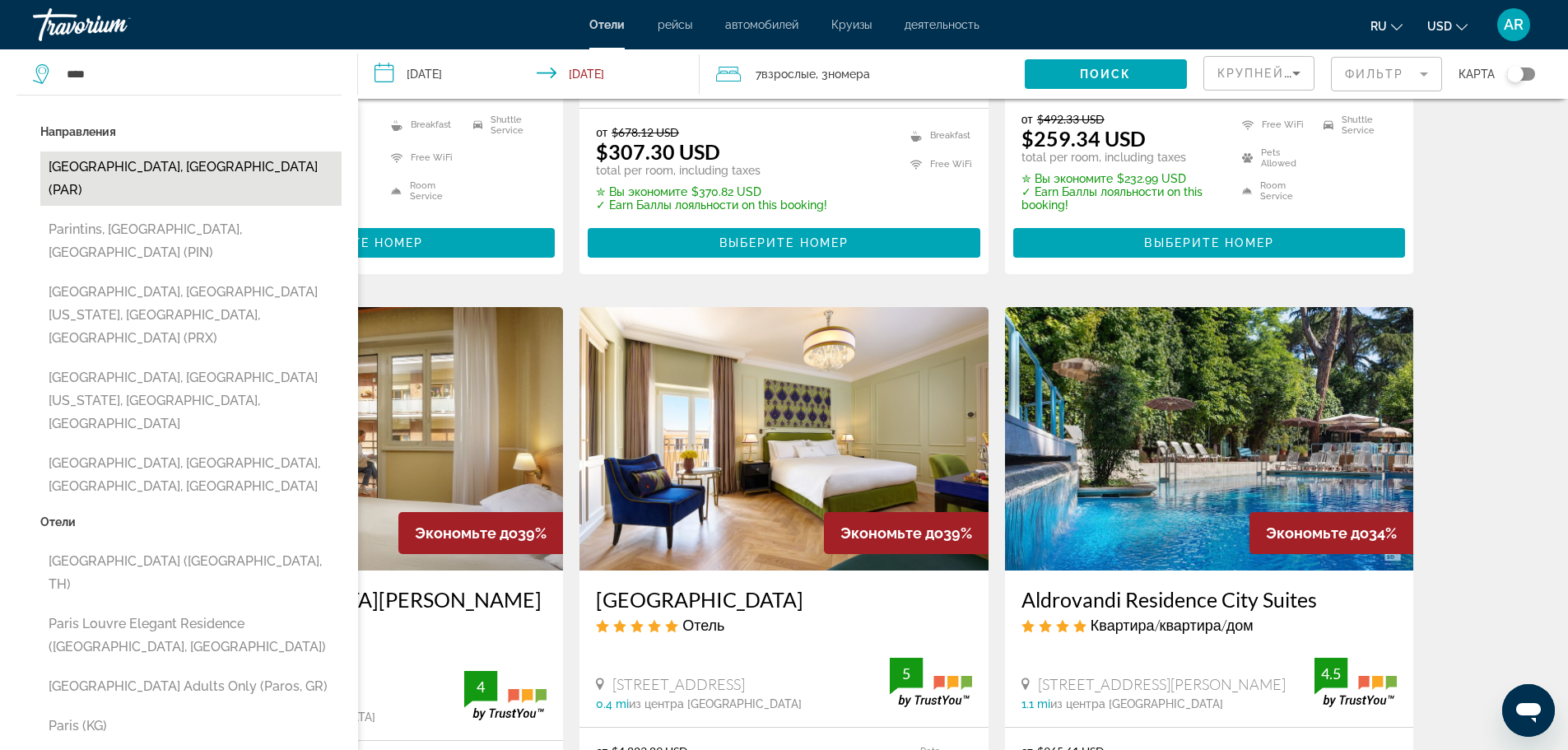
click at [209, 169] on button "[GEOGRAPHIC_DATA], [GEOGRAPHIC_DATA] (PAR)" at bounding box center [191, 178] width 302 height 54
type input "**********"
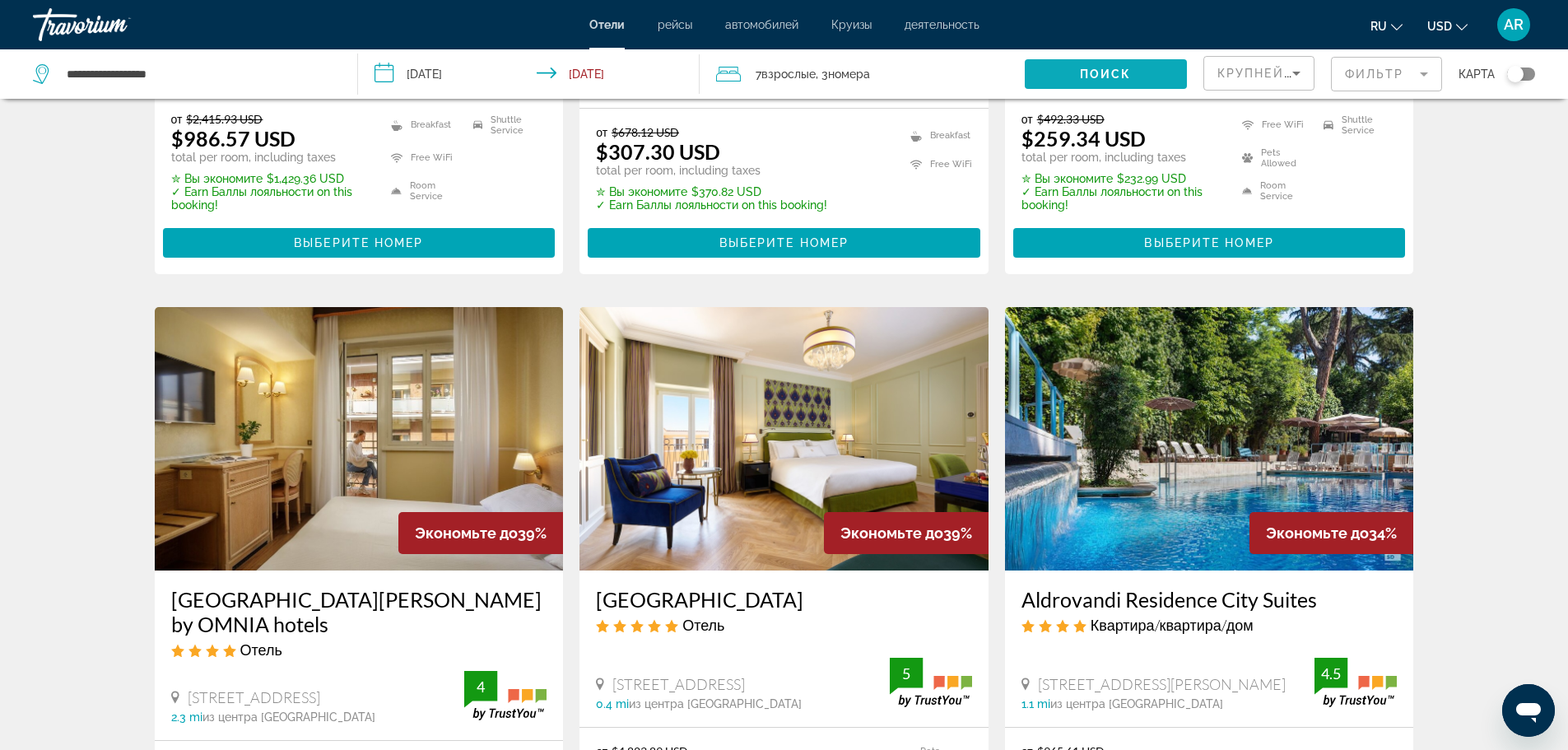
click at [1067, 69] on span "Search widget" at bounding box center [1105, 74] width 162 height 40
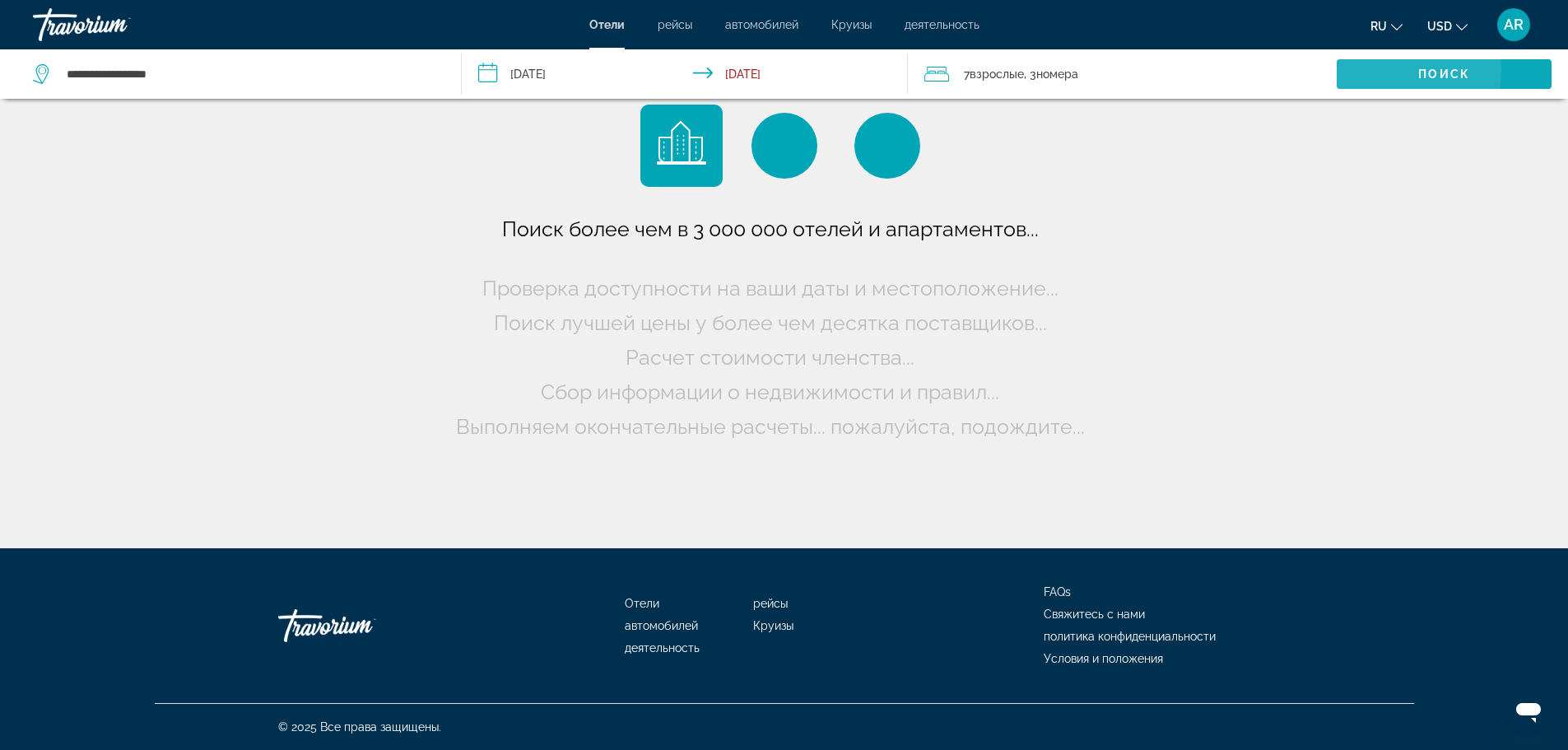
scroll to position [0, 0]
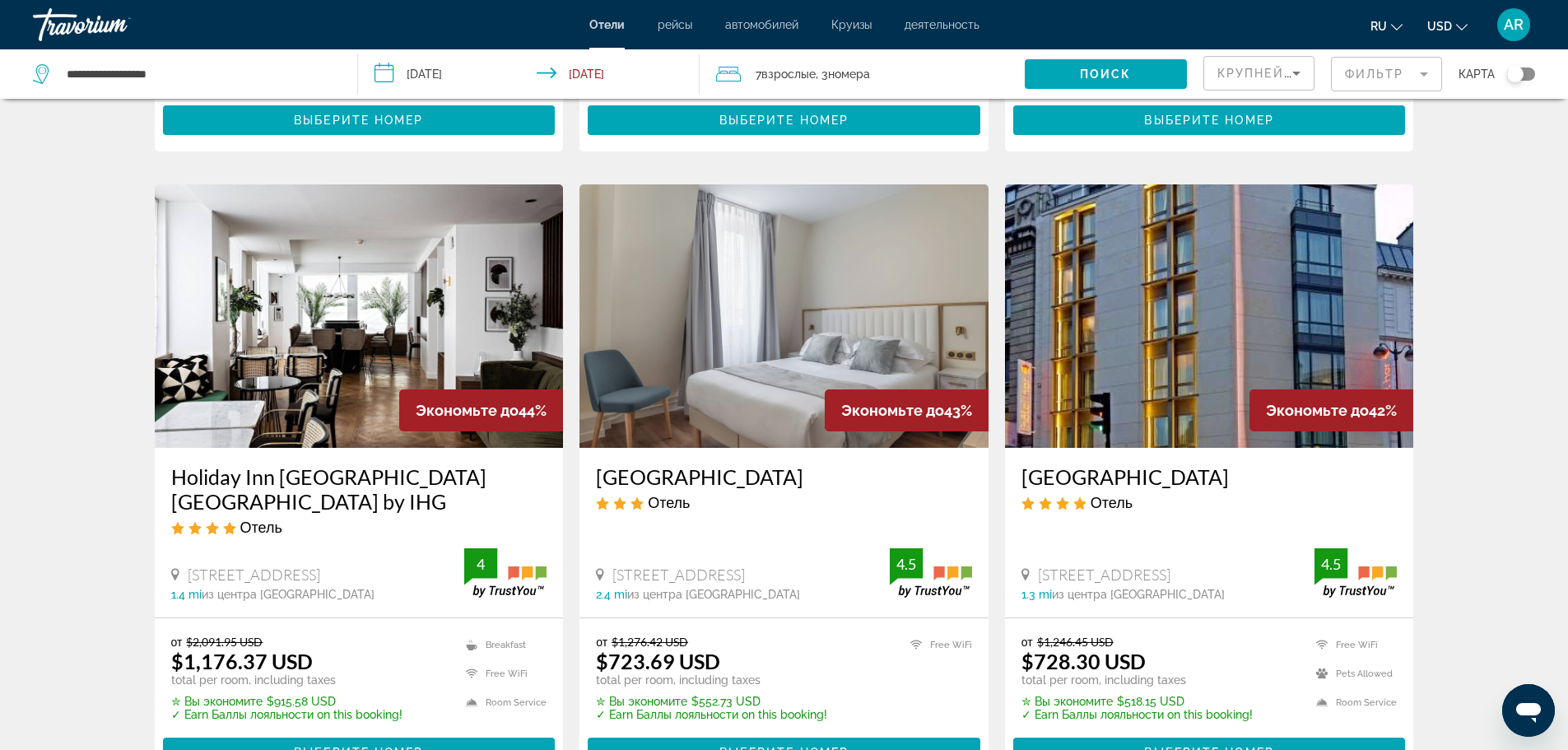
scroll to position [2057, 0]
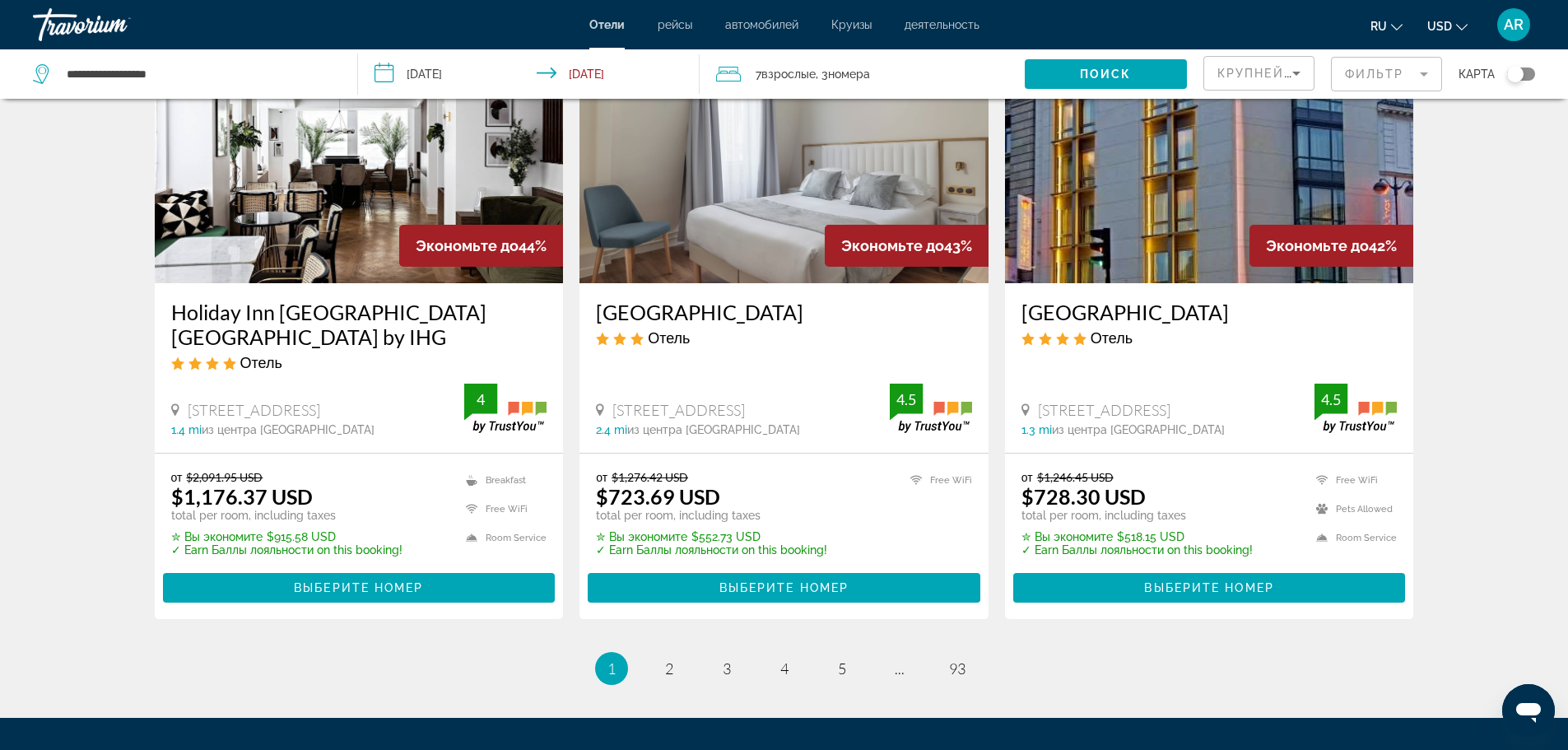
click at [1417, 72] on mat-form-field "Фильтр" at bounding box center [1386, 74] width 111 height 34
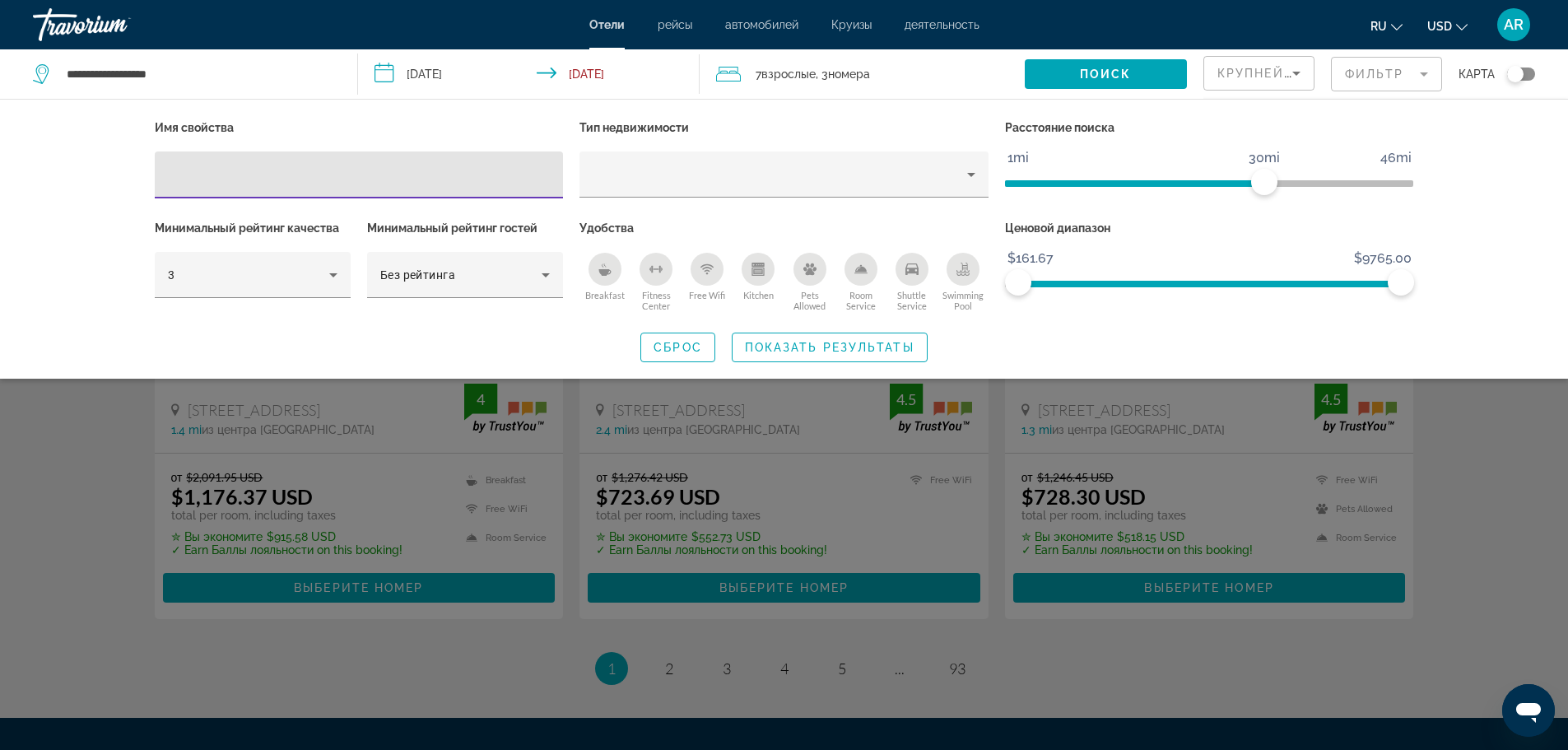
click at [1297, 71] on icon "Sort by" at bounding box center [1296, 73] width 20 height 20
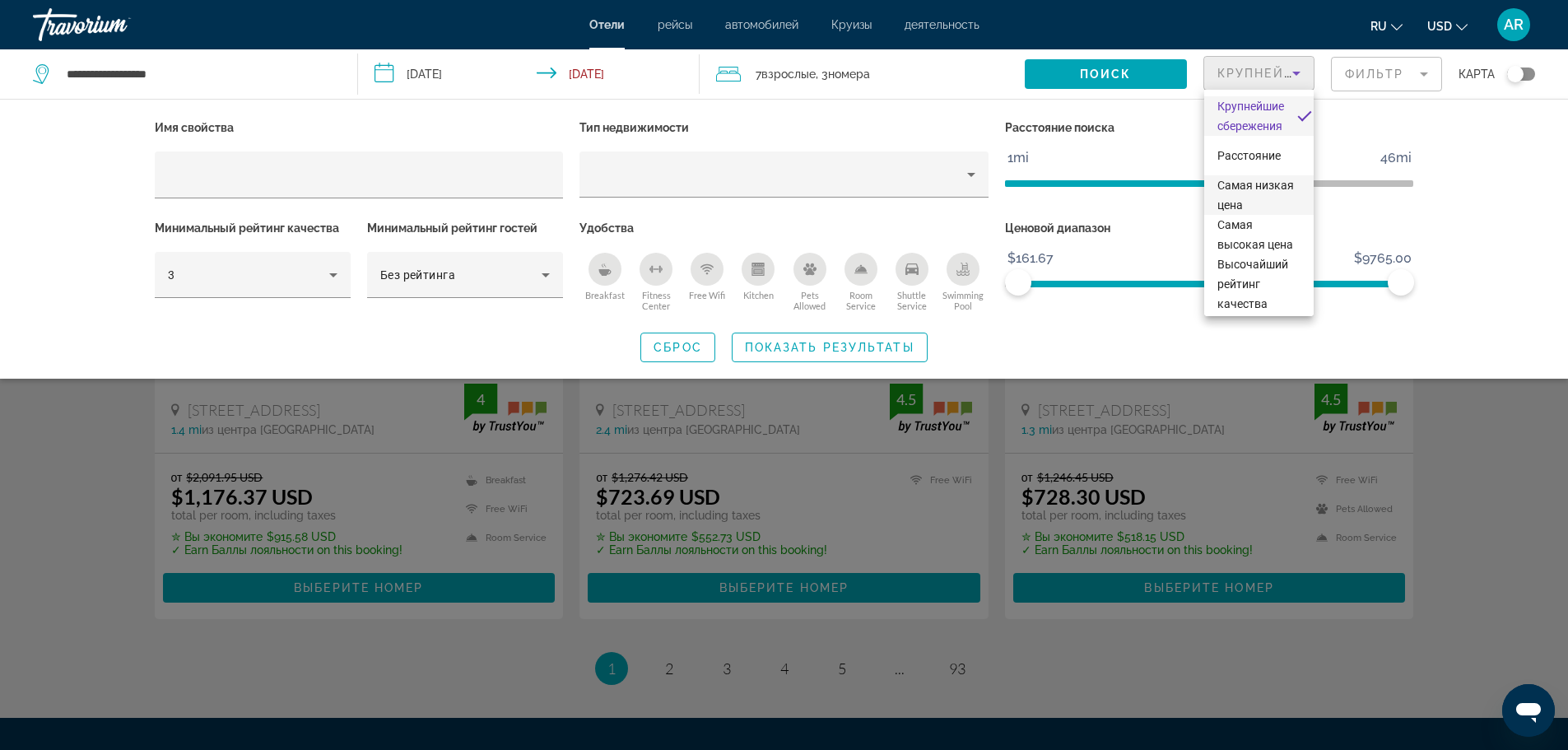
click at [1246, 202] on span "Самая низкая цена" at bounding box center [1255, 195] width 76 height 33
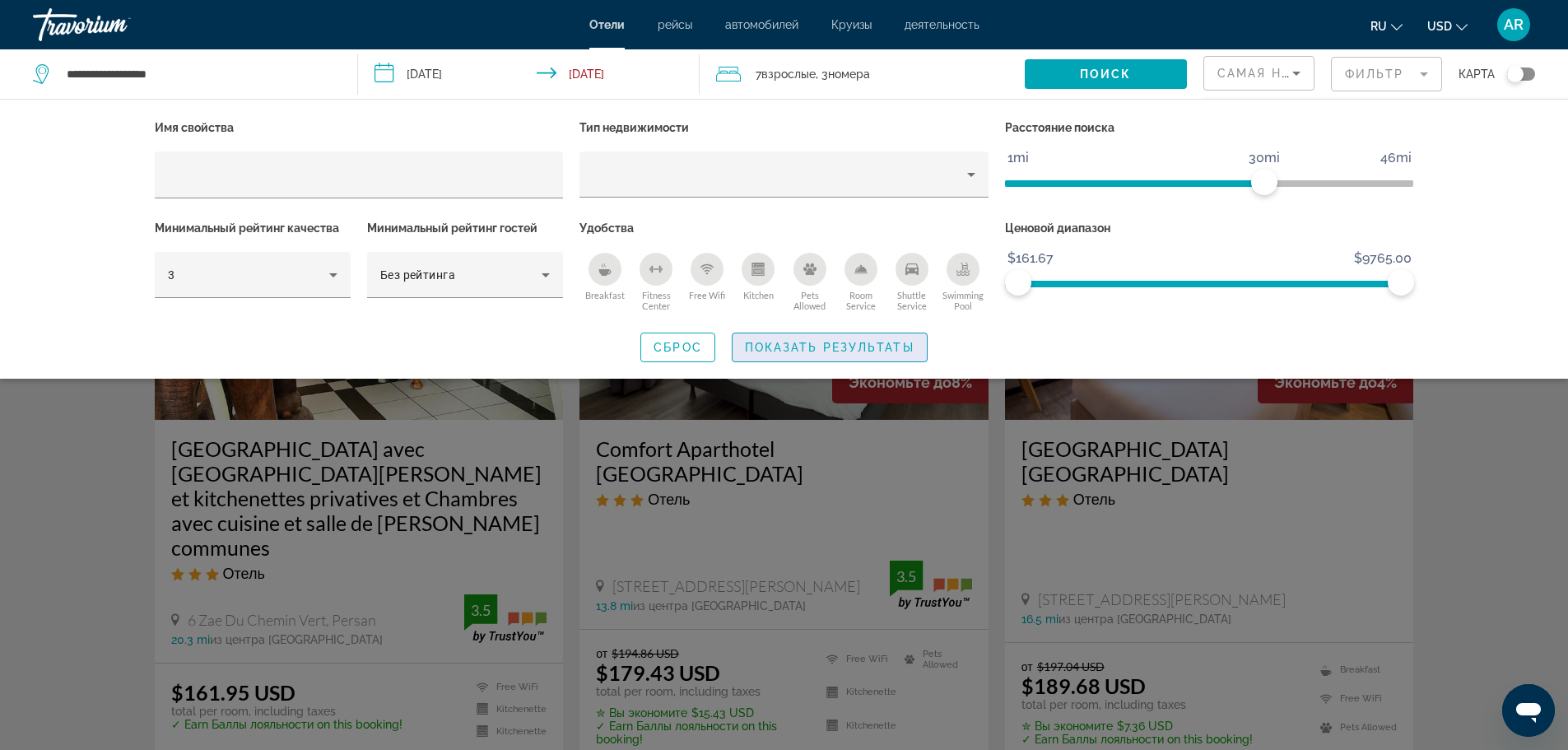
click at [887, 342] on span "Показать результаты" at bounding box center [829, 347] width 169 height 14
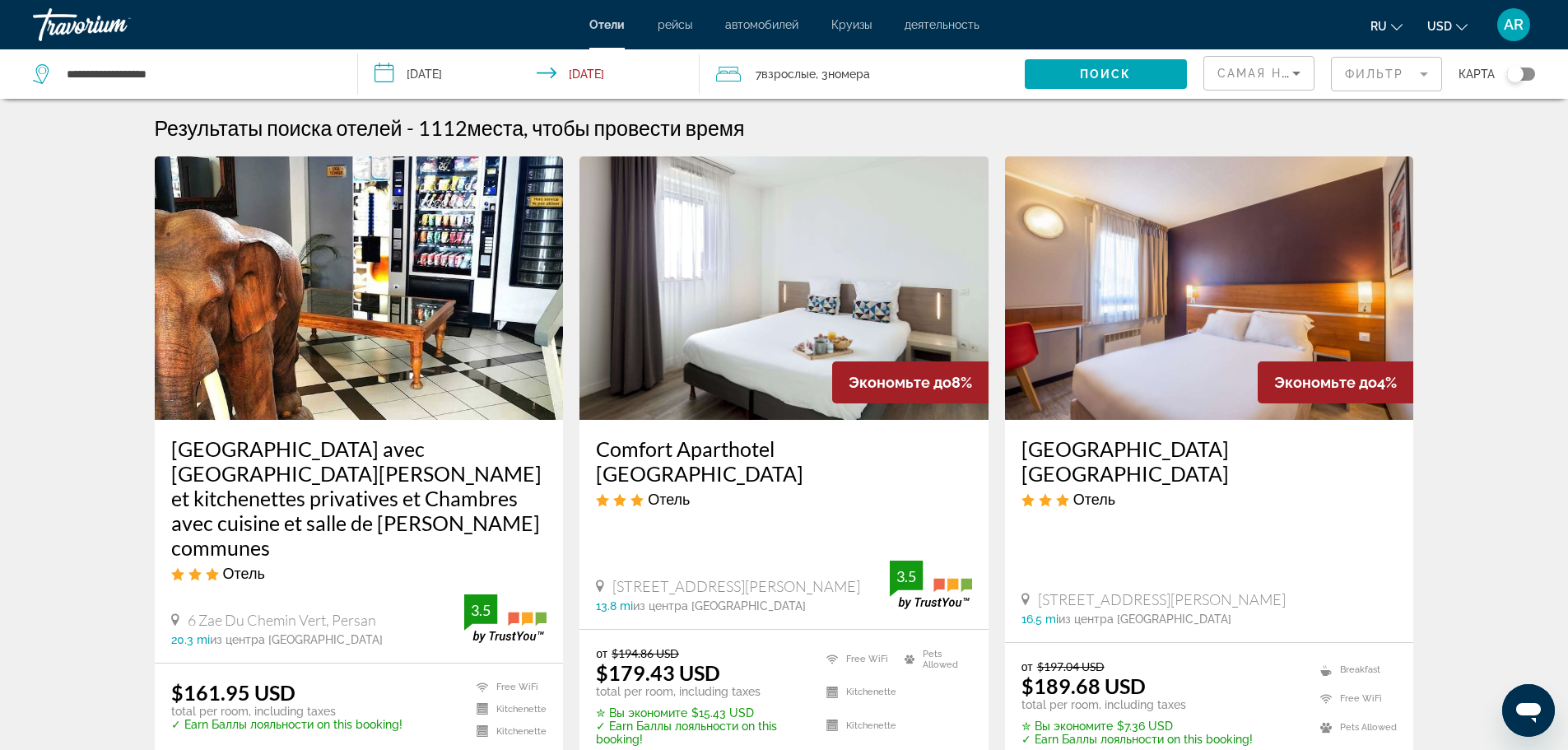
scroll to position [82, 0]
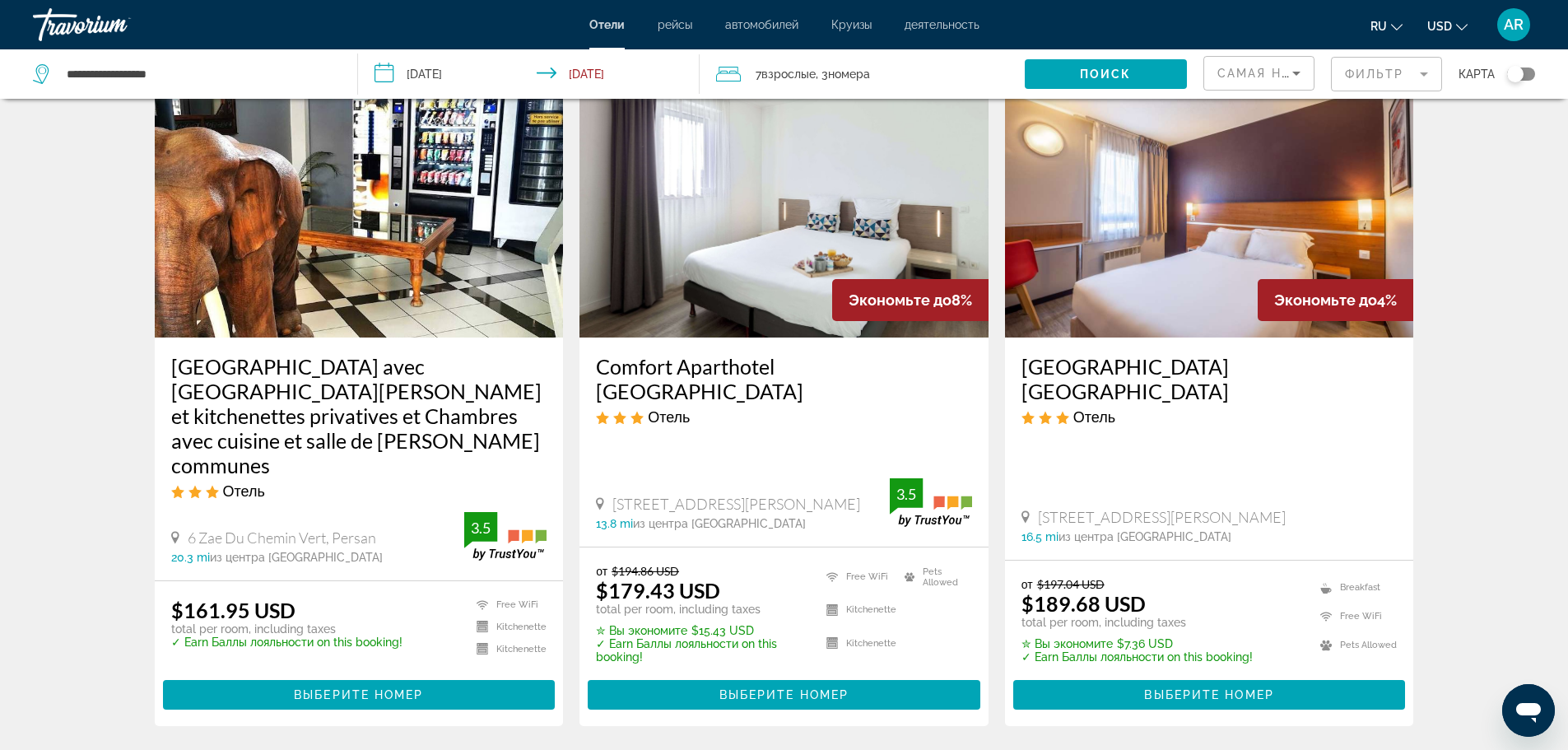
click at [913, 64] on div "7 Взрослый Взрослые , 3 Комната номера" at bounding box center [870, 73] width 309 height 23
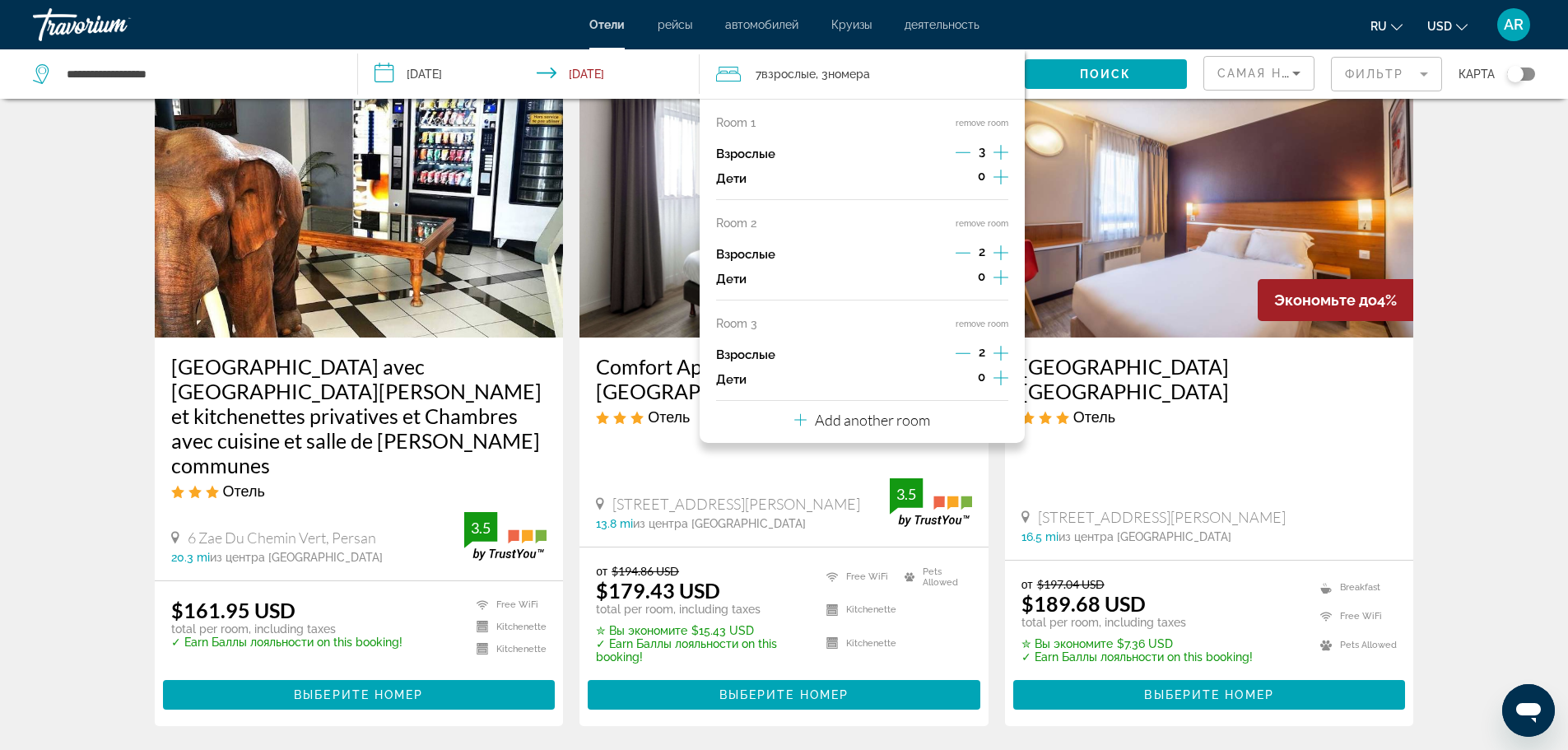
click at [969, 152] on icon "Decrement adults" at bounding box center [963, 152] width 14 height 1
click at [1112, 76] on span "Поиск" at bounding box center [1105, 74] width 52 height 14
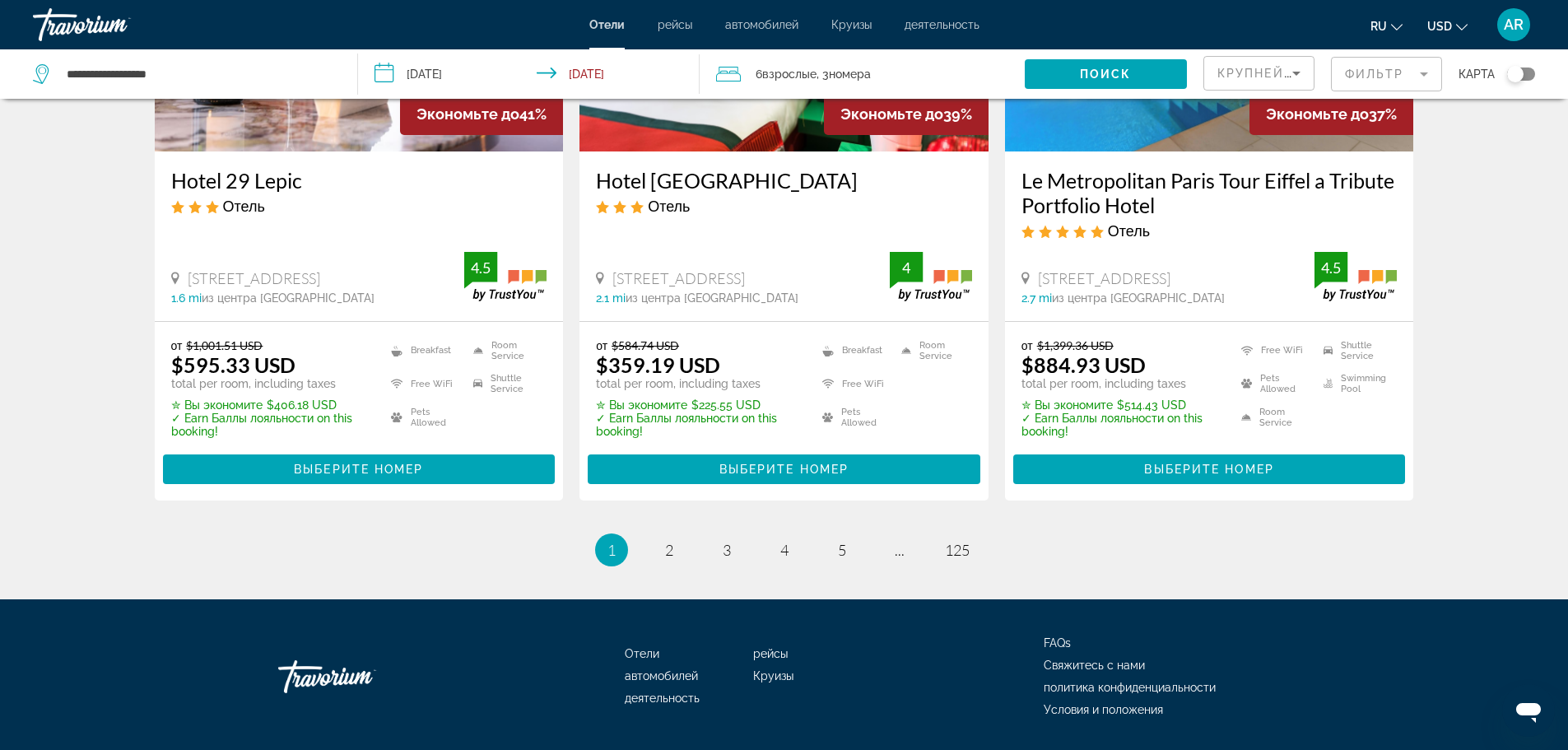
scroll to position [2191, 0]
